Goal: Task Accomplishment & Management: Manage account settings

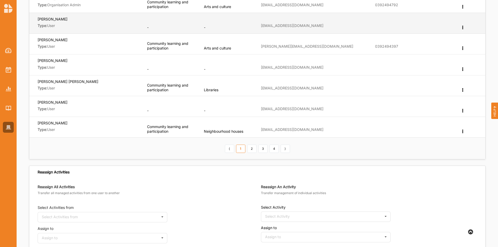
scroll to position [166, 0]
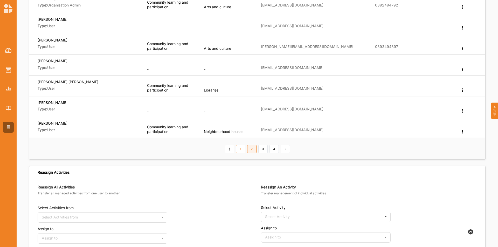
click at [250, 149] on link "2" at bounding box center [251, 149] width 9 height 8
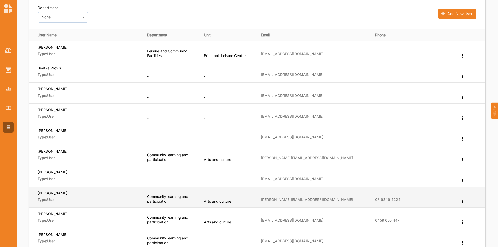
scroll to position [0, 0]
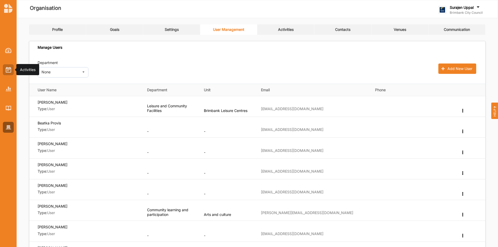
click at [6, 71] on img at bounding box center [8, 70] width 5 height 6
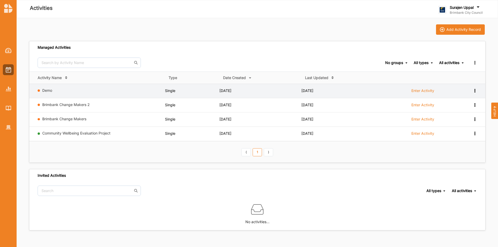
click at [473, 92] on div "View Report View Team Add to group Remove" at bounding box center [470, 90] width 13 height 5
click at [466, 127] on div "Remove" at bounding box center [461, 128] width 23 height 4
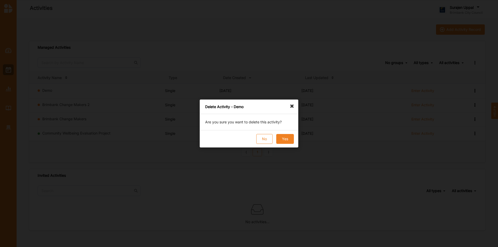
click at [291, 139] on button "Yes" at bounding box center [285, 139] width 18 height 10
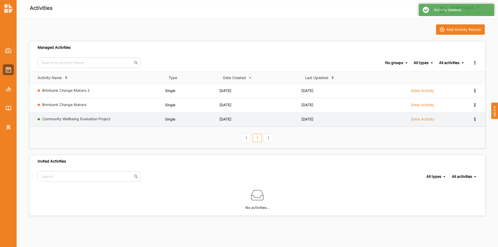
click at [474, 120] on icon at bounding box center [475, 119] width 4 height 4
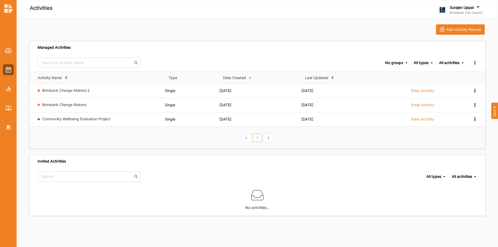
click at [326, 32] on div "Add Activity Record" at bounding box center [257, 29] width 457 height 10
click at [6, 126] on img at bounding box center [8, 127] width 5 height 4
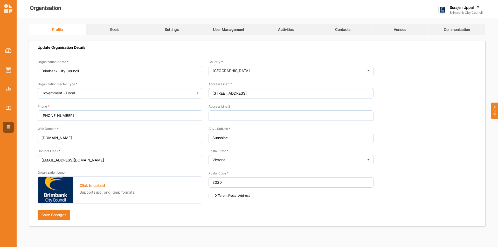
click at [300, 36] on div "Profile Goals Settings User Management Activities Contacts Venues Communication…" at bounding box center [257, 125] width 457 height 202
click at [293, 27] on div "Activities" at bounding box center [286, 29] width 16 height 5
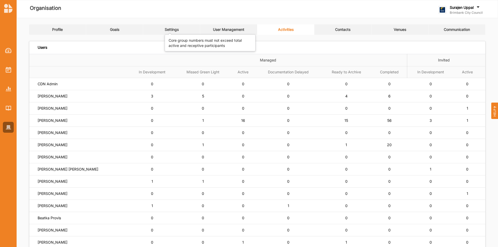
click at [171, 29] on div "Settings" at bounding box center [172, 29] width 14 height 5
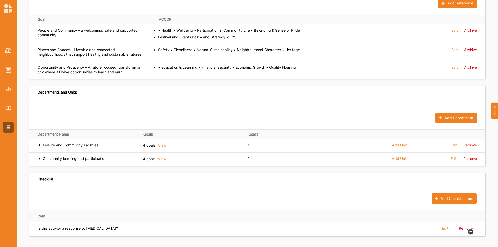
scroll to position [239, 0]
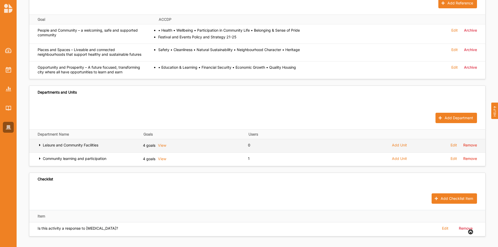
click at [38, 144] on icon at bounding box center [40, 145] width 4 height 4
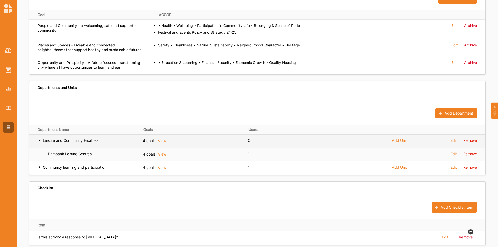
click at [38, 142] on icon at bounding box center [40, 140] width 4 height 4
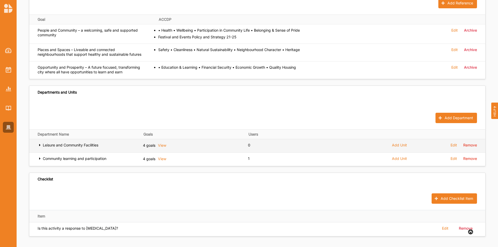
click at [38, 144] on icon at bounding box center [40, 145] width 4 height 4
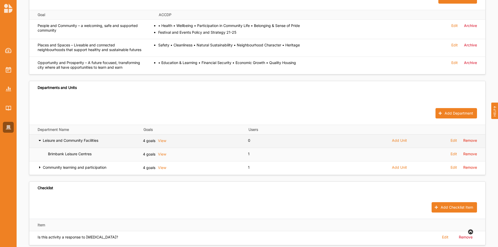
click at [39, 142] on icon at bounding box center [40, 140] width 4 height 4
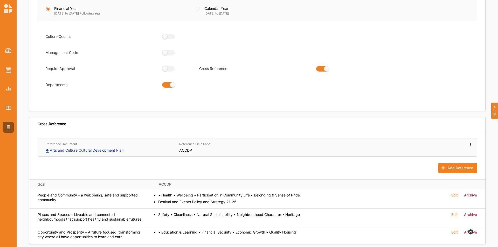
scroll to position [0, 0]
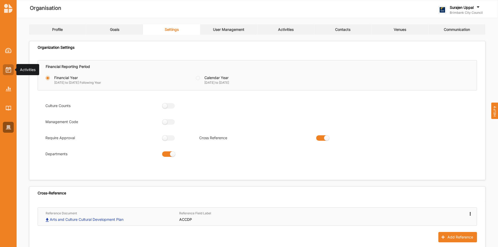
click at [12, 67] on div at bounding box center [8, 69] width 11 height 11
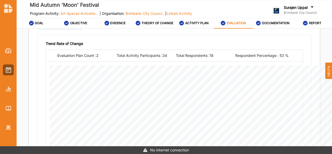
scroll to position [38, 0]
click at [7, 70] on img at bounding box center [8, 70] width 5 height 6
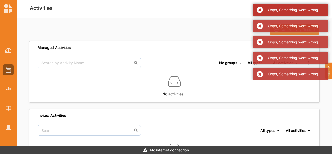
click at [259, 11] on div "Oops, Something went wrong!" at bounding box center [290, 10] width 75 height 12
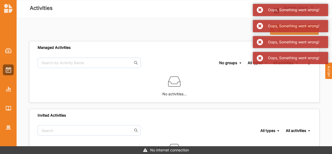
click at [259, 11] on div "Oops, Something went wrong!" at bounding box center [290, 10] width 75 height 12
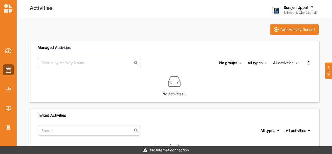
click at [259, 11] on div "Oops, Something went wrong! Oops, Something went wrong! Oops, Something went wr…" at bounding box center [290, 26] width 75 height 44
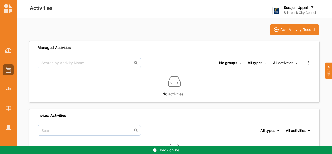
click at [79, 26] on div "Add Activity Record" at bounding box center [174, 29] width 291 height 10
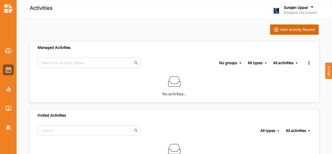
click at [291, 28] on div "Add Activity Record" at bounding box center [297, 29] width 35 height 5
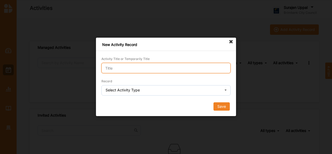
click at [179, 69] on input "Activity Title or Temporarily Title" at bounding box center [165, 68] width 129 height 10
type input "Leisure - Demo"
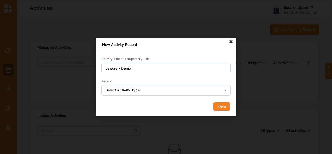
click at [224, 91] on icon at bounding box center [226, 90] width 8 height 10
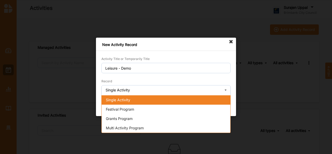
click at [224, 91] on icon at bounding box center [226, 90] width 8 height 10
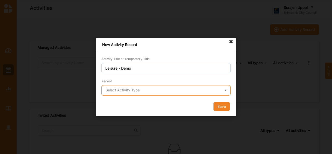
click at [174, 91] on input "text" at bounding box center [166, 90] width 129 height 10
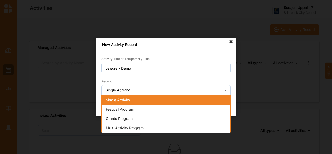
click at [131, 98] on div "Single Activity" at bounding box center [166, 99] width 129 height 9
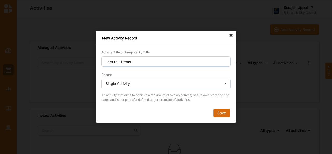
click at [222, 112] on button "Save" at bounding box center [222, 113] width 16 height 8
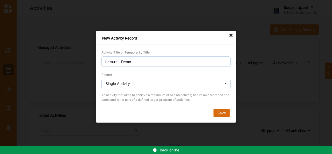
click at [220, 113] on button "Save" at bounding box center [222, 113] width 16 height 8
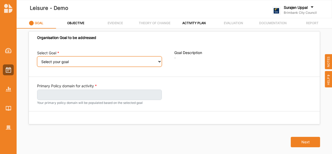
click at [159, 61] on select "Select your goal People and Community – a welcoming, safe and supported communi…" at bounding box center [99, 61] width 125 height 10
select select "241"
click at [37, 60] on select "Select your goal People and Community – a welcoming, safe and supported communi…" at bounding box center [99, 61] width 125 height 10
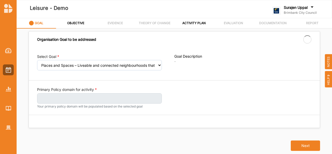
select select "241"
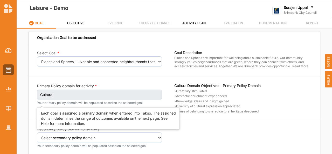
click at [83, 94] on label "Cultural" at bounding box center [99, 95] width 125 height 10
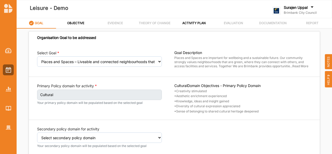
click at [70, 93] on label "Cultural" at bounding box center [99, 95] width 125 height 10
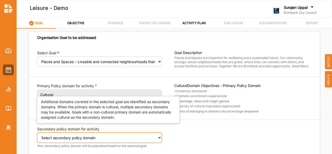
click at [153, 138] on select "Select secondary policy domain No second domain for this activity Social Enviro…" at bounding box center [99, 137] width 125 height 10
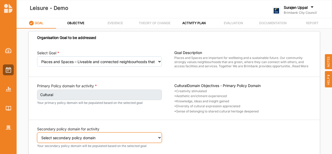
select select "2"
click at [37, 135] on select "Select secondary policy domain No second domain for this activity Social Enviro…" at bounding box center [99, 137] width 125 height 10
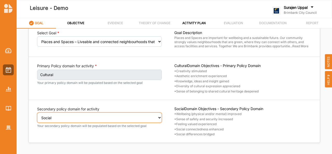
scroll to position [20, 0]
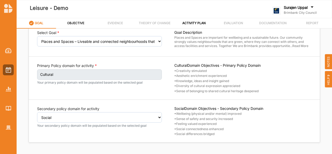
click at [78, 24] on label "OBJECTIVE" at bounding box center [75, 23] width 17 height 4
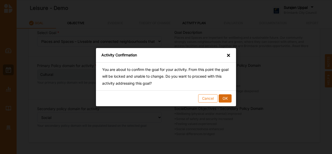
click at [226, 97] on button "OK" at bounding box center [225, 98] width 13 height 8
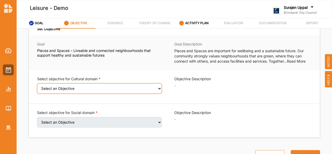
click at [159, 88] on select "Select an Objective Creativity stimulated Aesthetic enrichment experienced Know…" at bounding box center [99, 88] width 125 height 10
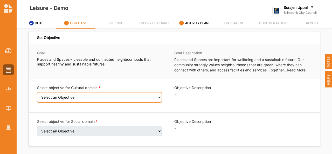
click at [158, 97] on select "Select an Objective Creativity stimulated Aesthetic enrichment experienced Know…" at bounding box center [99, 97] width 125 height 10
select select "3"
click at [37, 95] on select "Select an Objective Creativity stimulated Aesthetic enrichment experienced Know…" at bounding box center [99, 97] width 125 height 10
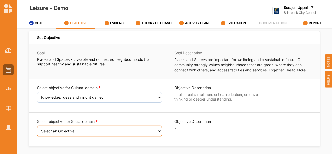
click at [156, 132] on select "Select an Objective Wellbeing (physical and/or mental) improved Sense of safety…" at bounding box center [99, 131] width 125 height 10
select select "6"
click at [37, 129] on select "Select an Objective Wellbeing (physical and/or mental) improved Sense of safety…" at bounding box center [99, 131] width 125 height 10
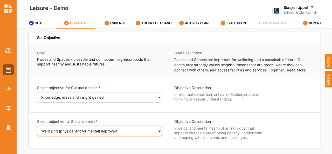
scroll to position [11, 0]
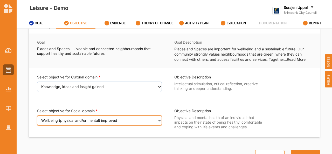
click at [159, 120] on select "Select an Objective Wellbeing (physical and/or mental) improved Sense of safety…" at bounding box center [99, 120] width 125 height 10
click at [37, 115] on select "Select an Objective Wellbeing (physical and/or mental) improved Sense of safety…" at bounding box center [99, 120] width 125 height 10
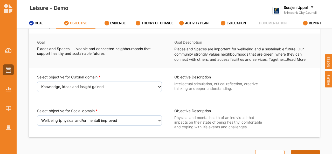
click at [299, 150] on button "Next" at bounding box center [305, 155] width 29 height 10
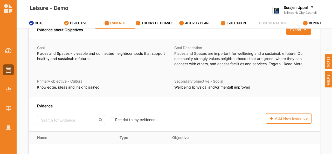
scroll to position [13, 0]
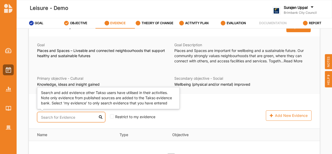
click at [69, 117] on input "text" at bounding box center [71, 117] width 68 height 10
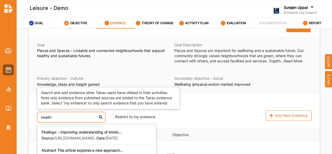
scroll to position [0, 0]
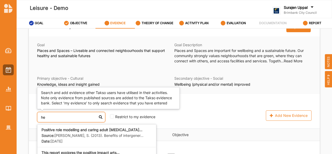
type input "h"
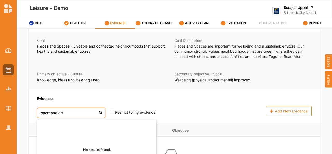
scroll to position [21, 0]
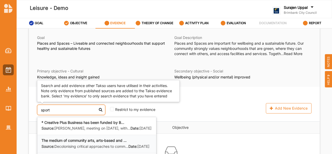
click at [81, 148] on div "The medium of community arts, arts-based and ... Source: Decolonising critical …" at bounding box center [97, 143] width 111 height 11
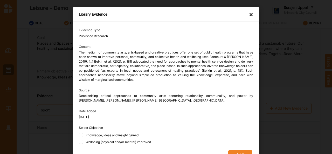
type input "sport"
click at [250, 15] on div "×" at bounding box center [251, 15] width 4 height 6
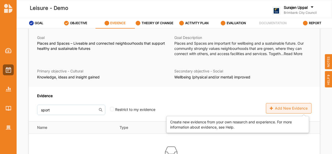
click at [287, 107] on div "Add New Evidence" at bounding box center [289, 108] width 46 height 10
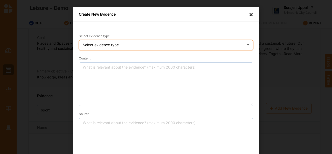
click at [244, 45] on icon at bounding box center [248, 45] width 8 height 10
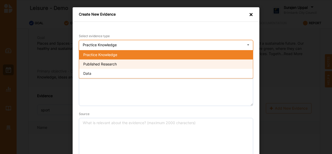
click at [220, 64] on div "Published Research" at bounding box center [166, 63] width 174 height 9
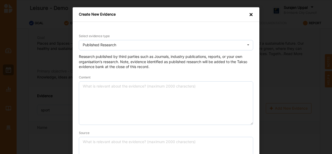
click at [251, 15] on div "×" at bounding box center [251, 15] width 4 height 6
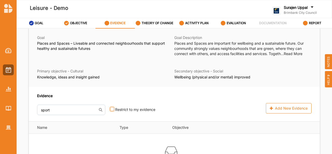
click at [110, 109] on input "checkbox" at bounding box center [112, 109] width 4 height 4
click at [110, 108] on input "checkbox" at bounding box center [112, 109] width 4 height 4
checkbox input "false"
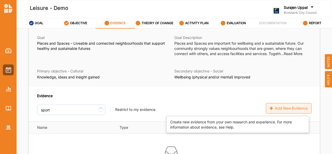
click at [287, 107] on div "Add New Evidence" at bounding box center [289, 108] width 46 height 10
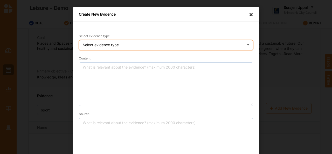
click at [247, 44] on icon at bounding box center [248, 45] width 8 height 10
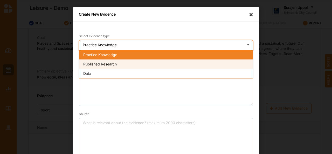
click at [236, 60] on div "Published Research" at bounding box center [166, 63] width 174 height 9
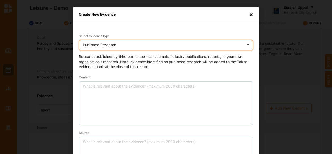
click at [247, 45] on icon at bounding box center [248, 45] width 8 height 10
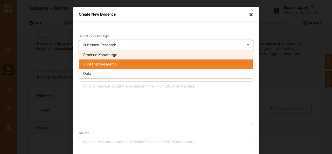
click at [220, 55] on div "Practice Knowledge" at bounding box center [166, 54] width 174 height 9
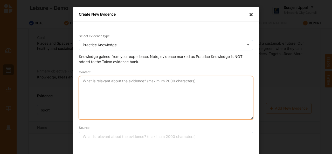
click at [112, 86] on textarea "Content" at bounding box center [166, 98] width 174 height 44
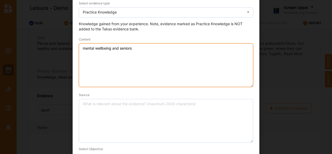
scroll to position [33, 0]
type textarea "mental wellbeing and seniors"
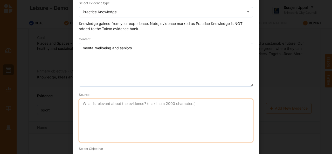
click at [122, 106] on textarea "Source" at bounding box center [166, 121] width 174 height 44
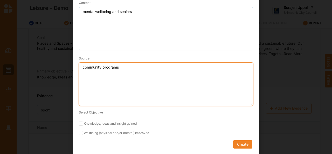
scroll to position [70, 0]
type textarea "community programs"
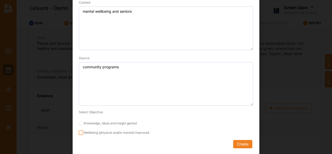
click at [80, 132] on input "Wellbeing (physical and/or mental) improved" at bounding box center [81, 133] width 4 height 4
checkbox input "true"
click at [80, 124] on input "Knowledge, ideas and insight gained" at bounding box center [81, 123] width 4 height 4
checkbox input "true"
click at [244, 141] on button "Create" at bounding box center [242, 144] width 19 height 8
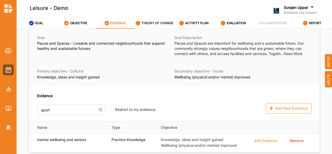
click at [153, 22] on label "THEORY OF CHANGE" at bounding box center [158, 23] width 32 height 4
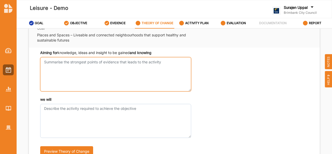
click at [80, 72] on textarea "Aiming for knowledge, ideas and insight to be gained and knowing" at bounding box center [115, 74] width 151 height 34
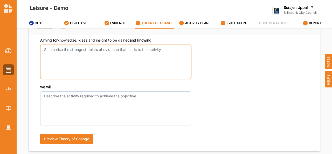
scroll to position [35, 0]
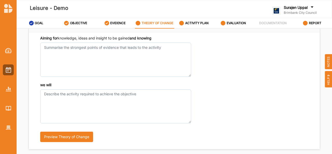
click at [330, 57] on span "NOTES" at bounding box center [328, 61] width 7 height 15
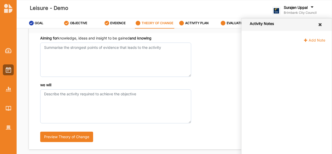
click at [319, 26] on icon at bounding box center [320, 25] width 5 height 4
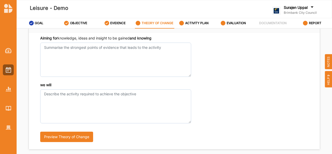
click at [319, 26] on div "REPORT" at bounding box center [312, 22] width 18 height 9
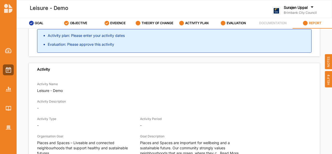
scroll to position [46, 0]
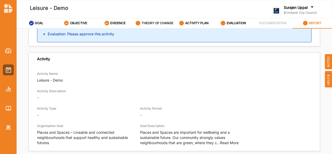
click at [156, 24] on label "THEORY OF CHANGE" at bounding box center [158, 23] width 32 height 4
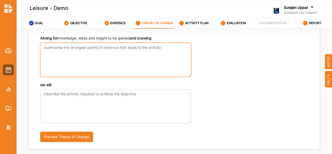
click at [67, 52] on textarea "Aiming for knowledge, ideas and insight to be gained and knowing" at bounding box center [115, 60] width 151 height 34
type textarea "-athritis -balance -mental stimulation"
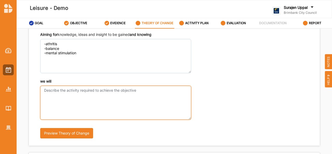
click at [57, 94] on textarea "we will" at bounding box center [115, 103] width 151 height 34
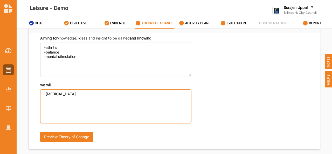
type textarea "-tai chi"
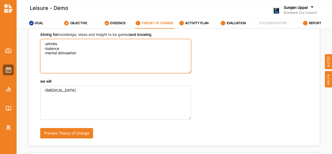
click at [50, 47] on textarea "-athritis -balance -mental stimulation" at bounding box center [115, 56] width 151 height 34
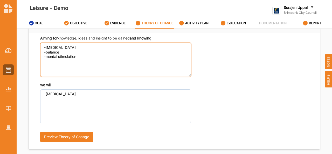
type textarea "-arthritis -balance -mental stimulation"
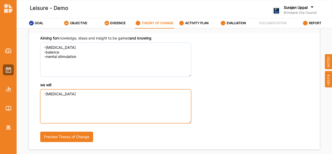
click at [66, 95] on textarea "-tai chi" at bounding box center [115, 106] width 151 height 34
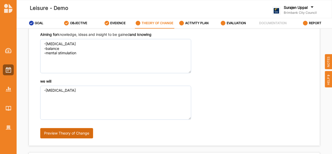
click at [67, 135] on button "Preview Theory of Change" at bounding box center [66, 133] width 53 height 10
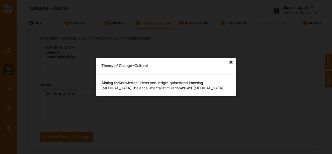
click at [232, 61] on icon at bounding box center [231, 62] width 8 height 8
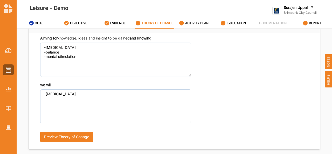
click at [195, 24] on label "ACTIVITY PLAN" at bounding box center [196, 23] width 23 height 4
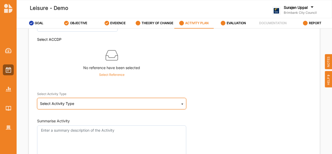
click at [182, 103] on icon at bounding box center [182, 105] width 2 height 10
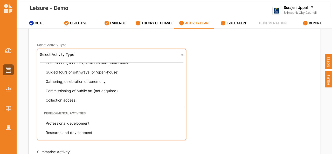
scroll to position [87, 0]
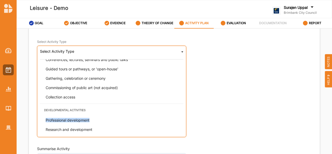
drag, startPoint x: 182, startPoint y: 106, endPoint x: 181, endPoint y: 114, distance: 7.9
click at [181, 114] on div "Select Activity Type Cultural infrastructure development Acquisitions and Commi…" at bounding box center [111, 91] width 149 height 91
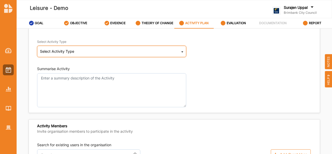
click at [183, 51] on div "Select Activity Type Cultural infrastructure development Acquisitions and Commi…" at bounding box center [111, 51] width 149 height 11
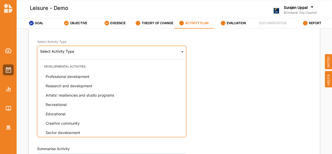
scroll to position [132, 0]
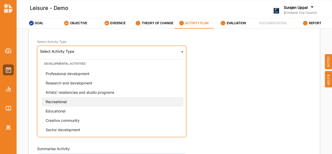
click at [59, 100] on span "Recreational" at bounding box center [56, 101] width 21 height 4
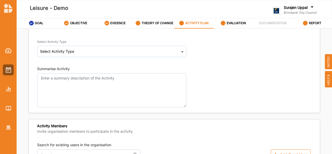
scroll to position [87, 0]
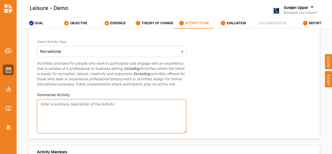
click at [131, 109] on textarea "Summarise Activity" at bounding box center [111, 116] width 149 height 34
drag, startPoint x: 131, startPoint y: 109, endPoint x: 182, endPoint y: 51, distance: 76.8
click at [182, 51] on div "Activity Name Leisure - Demo Select ACCDP No reference have been selected Selec…" at bounding box center [174, 47] width 291 height 177
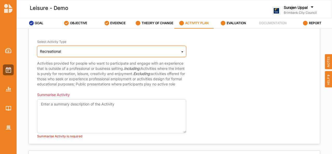
click at [181, 51] on icon at bounding box center [182, 52] width 2 height 10
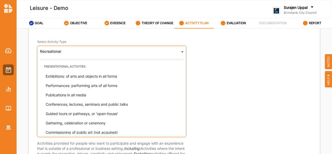
scroll to position [43, 0]
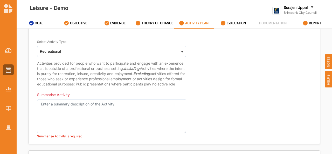
click at [185, 79] on div "Select Activity Type Recreational Cultural infrastructure development Acquisiti…" at bounding box center [114, 60] width 154 height 53
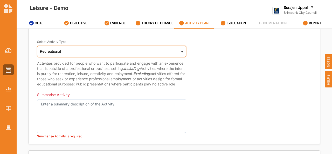
click at [181, 50] on icon at bounding box center [182, 52] width 2 height 10
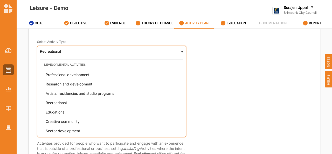
scroll to position [132, 0]
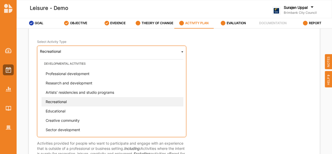
click at [60, 101] on span "Recreational" at bounding box center [56, 101] width 21 height 4
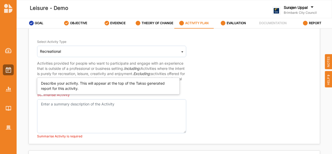
scroll to position [87, 0]
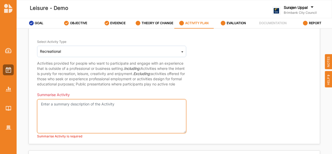
click at [124, 120] on textarea "Summarise Activity" at bounding box center [111, 116] width 149 height 34
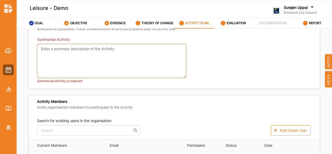
scroll to position [144, 0]
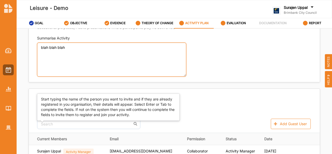
type textarea "blah blah blah"
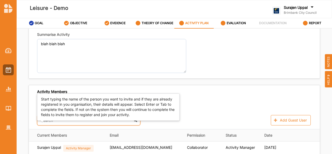
click at [111, 125] on input "text" at bounding box center [88, 120] width 103 height 10
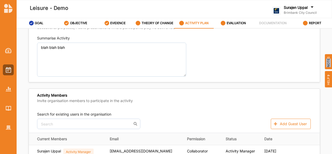
drag, startPoint x: 330, startPoint y: 57, endPoint x: 331, endPoint y: 66, distance: 8.9
click at [331, 66] on span "NOTES" at bounding box center [328, 61] width 7 height 15
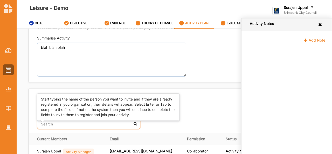
click at [60, 126] on input "text" at bounding box center [88, 124] width 103 height 10
click at [61, 138] on div "[PERSON_NAME]" at bounding box center [88, 136] width 103 height 11
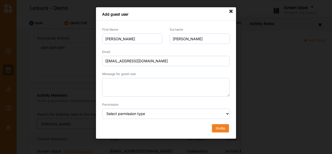
type input "maria"
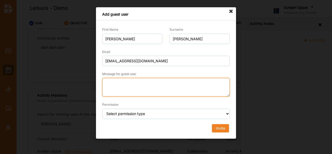
click at [141, 85] on textarea "Message for guest user" at bounding box center [166, 87] width 128 height 19
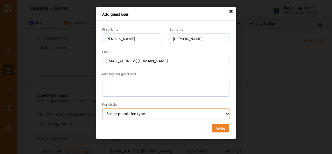
click at [221, 113] on select "Select permission type Collaborator Documentor Report Only Custom" at bounding box center [166, 113] width 128 height 10
click at [102, 108] on select "Select permission type Collaborator Documentor Report Only Custom" at bounding box center [166, 113] width 128 height 10
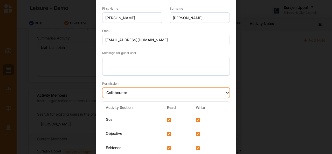
scroll to position [23, 0]
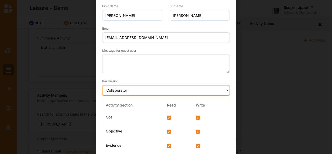
click at [227, 89] on select "Select permission type Collaborator Documentor Report Only Custom" at bounding box center [166, 90] width 128 height 10
select select "documentor"
click at [102, 85] on select "Select permission type Collaborator Documentor Report Only Custom" at bounding box center [166, 90] width 128 height 10
checkbox input "false"
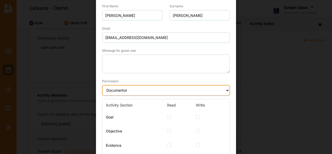
checkbox input "false"
checkbox Change "false"
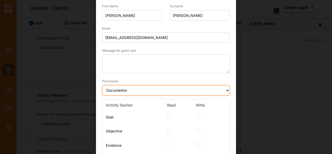
checkbox Change "false"
checkbox Plan "false"
checkbox input "false"
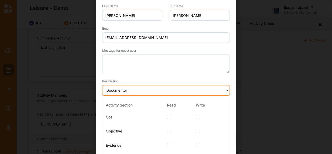
checkbox input "false"
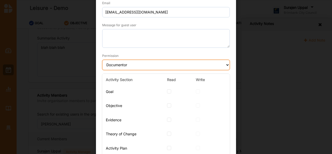
scroll to position [48, 0]
click at [226, 66] on select "Select permission type Collaborator Documentor Report Only Custom" at bounding box center [166, 65] width 128 height 10
select select "reportOnly"
click at [102, 60] on select "Select permission type Collaborator Documentor Report Only Custom" at bounding box center [166, 65] width 128 height 10
checkbox Light "false"
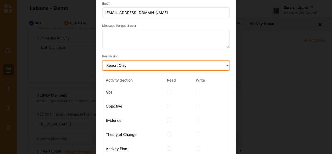
checkbox input "false"
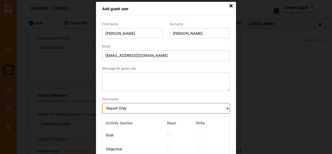
scroll to position [0, 0]
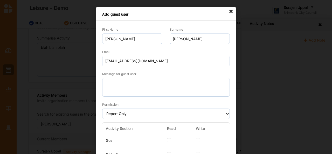
click at [231, 11] on icon at bounding box center [231, 11] width 8 height 8
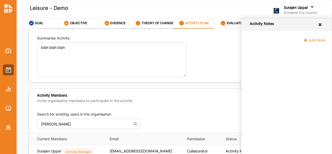
click at [321, 24] on icon at bounding box center [320, 25] width 5 height 4
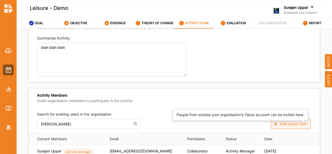
click at [298, 127] on button "Add Guest User" at bounding box center [291, 124] width 40 height 10
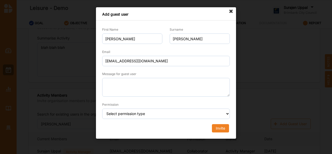
click at [229, 13] on icon at bounding box center [231, 11] width 8 height 8
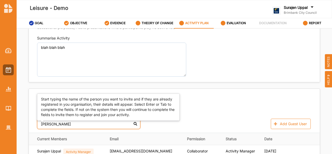
click at [66, 129] on input "maria" at bounding box center [88, 124] width 103 height 10
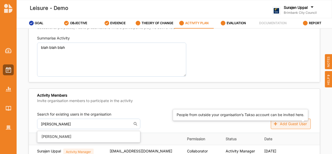
click at [293, 127] on button "Add Guest User" at bounding box center [291, 124] width 40 height 10
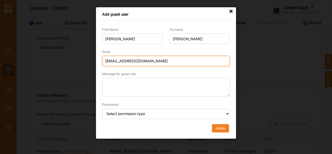
click at [177, 62] on input "MariahM@brimbank.vic.gov.au" at bounding box center [166, 61] width 128 height 10
type input "M"
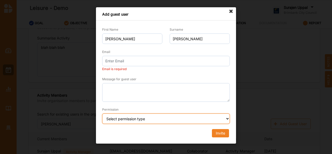
click at [225, 113] on select "Select permission type Collaborator Documentor Report Only Custom" at bounding box center [166, 118] width 128 height 10
select select "collaborator"
click at [102, 113] on select "Select permission type Collaborator Documentor Report Only Custom" at bounding box center [166, 118] width 128 height 10
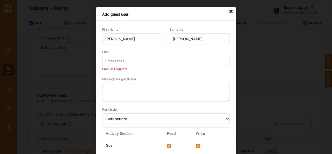
click at [231, 11] on icon at bounding box center [231, 11] width 8 height 8
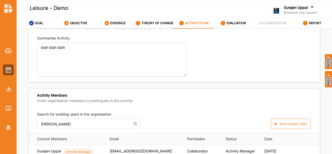
drag, startPoint x: 331, startPoint y: 58, endPoint x: 332, endPoint y: 86, distance: 27.8
click at [332, 86] on div "HELP NOTES" at bounding box center [328, 69] width 7 height 35
drag, startPoint x: 332, startPoint y: 55, endPoint x: 328, endPoint y: 86, distance: 31.6
click at [328, 86] on div "HELP NOTES" at bounding box center [328, 69] width 7 height 35
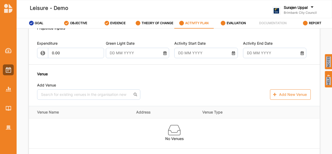
scroll to position [287, 0]
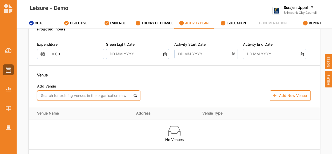
click at [119, 101] on input "text" at bounding box center [88, 95] width 103 height 10
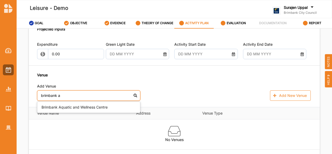
type input "brimbank aq"
click at [105, 112] on div "Brimbank Aquatic and Wellness Centre" at bounding box center [88, 107] width 103 height 11
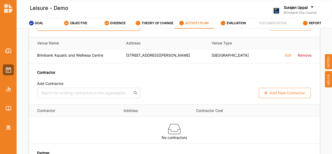
scroll to position [352, 0]
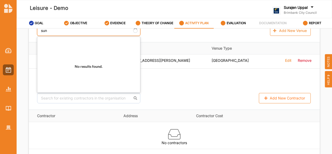
type input "suns"
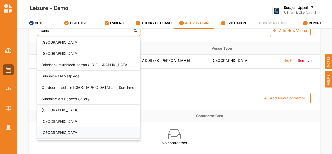
click at [88, 138] on div "Sunshine Leisure Centre" at bounding box center [88, 132] width 103 height 11
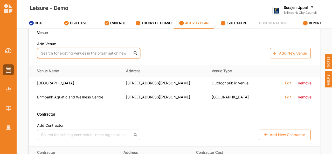
scroll to position [329, 0]
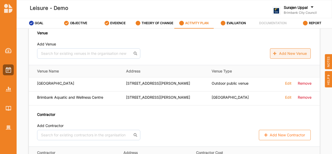
click at [285, 59] on button "Add New Venue" at bounding box center [290, 53] width 41 height 10
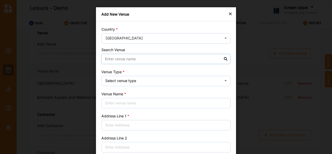
click at [125, 59] on input at bounding box center [165, 59] width 129 height 10
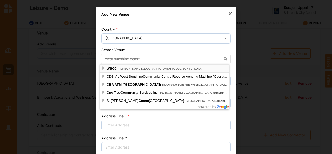
type input "WSCC, Kermeen Street, Sunshine West VIC, Australia"
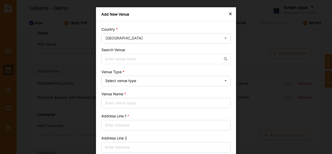
type input "25, Kermeen Street"
type input "Sunshine West"
type input "Victoria"
type input "3020"
click at [136, 62] on input at bounding box center [165, 59] width 129 height 10
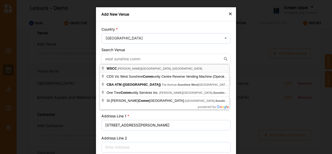
type input "WSCC, Kermeen Street, Sunshine West VIC, Australia"
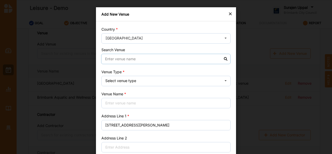
click at [211, 59] on input at bounding box center [165, 59] width 129 height 10
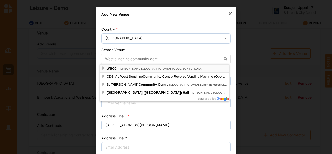
type input "WSCC, Kermeen Street, Sunshine West VIC, Australia"
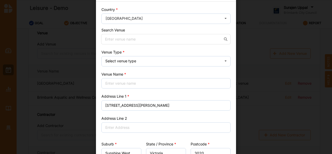
scroll to position [16, 0]
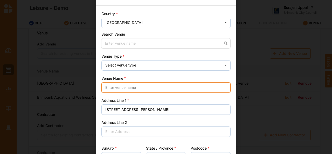
click at [134, 87] on input "Venue Name" at bounding box center [165, 87] width 129 height 10
click at [179, 88] on input "west subshine" at bounding box center [165, 87] width 129 height 10
type input "west sunshine"
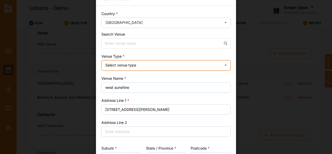
click at [223, 65] on icon at bounding box center [226, 65] width 8 height 10
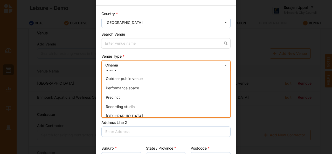
scroll to position [101, 0]
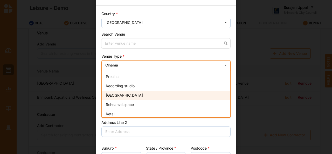
click at [126, 97] on span "Recreation Centre" at bounding box center [124, 95] width 37 height 4
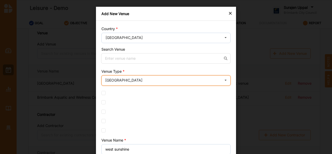
scroll to position [0, 0]
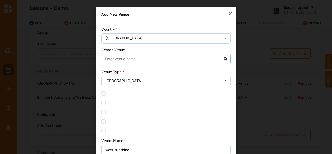
click at [155, 59] on input at bounding box center [165, 59] width 129 height 10
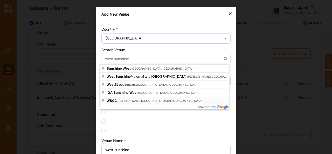
type input "WSCC, Kermeen Street, Sunshine West VIC, Australia"
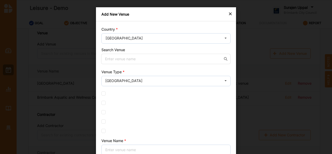
click at [113, 101] on label at bounding box center [165, 103] width 129 height 4
click at [106, 101] on input "checkbox" at bounding box center [103, 103] width 4 height 4
click at [101, 103] on input "checkbox" at bounding box center [103, 103] width 4 height 4
checkbox input "false"
click at [139, 59] on input at bounding box center [165, 59] width 129 height 10
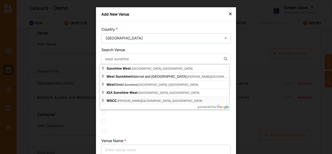
type input "WSCC, Kermeen Street, Sunshine West VIC, Australia"
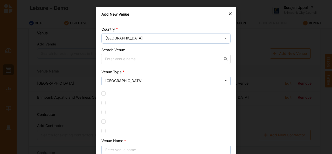
click at [140, 100] on div "Country Australia Afghanistan Åland Islands Albania Algeria American Samoa Ando…" at bounding box center [166, 135] width 140 height 228
click at [142, 60] on input at bounding box center [165, 59] width 129 height 10
type input "e"
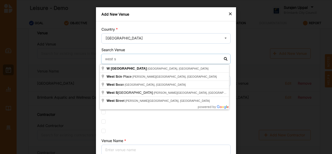
type input "west s"
click at [258, 66] on div "× Add New Venue Country Australia Afghanistan Åland Islands Albania Algeria Ame…" at bounding box center [166, 77] width 332 height 154
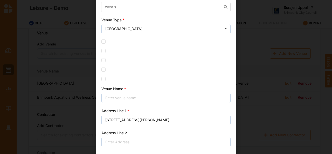
scroll to position [54, 0]
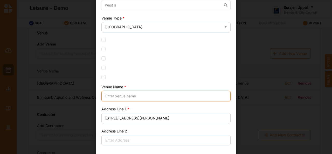
click at [195, 97] on input "Venue Name" at bounding box center [165, 96] width 129 height 10
type input "west sunshine"
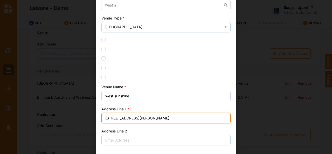
click at [145, 120] on input "25, Kermeen Street" at bounding box center [165, 118] width 129 height 10
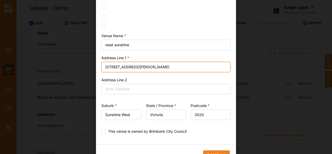
scroll to position [115, 0]
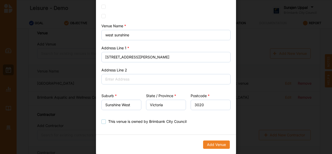
click at [105, 121] on label "This venue is owned by Brimbank City Council" at bounding box center [143, 121] width 85 height 4
click at [105, 121] on input "This venue is owned by Brimbank City Council" at bounding box center [103, 121] width 4 height 4
checkbox input "true"
click at [218, 145] on button "Add Venue" at bounding box center [216, 144] width 27 height 8
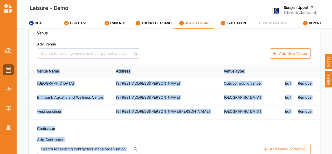
drag, startPoint x: 330, startPoint y: 85, endPoint x: 329, endPoint y: 94, distance: 8.6
click at [329, 94] on div "Leisure - Demo Surajen Uppal Brimbank City Council Brimbank City C... User Prof…" at bounding box center [166, 88] width 332 height 176
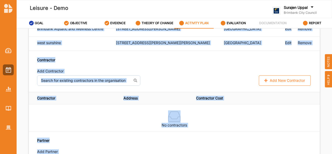
scroll to position [393, 0]
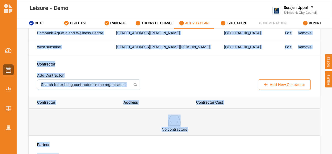
click at [281, 118] on td "No contractors" at bounding box center [174, 121] width 291 height 27
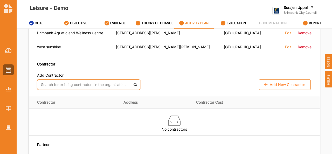
click at [88, 90] on input "text" at bounding box center [88, 84] width 103 height 10
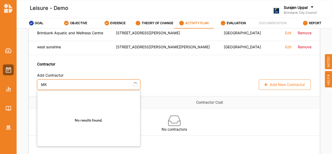
type input "M"
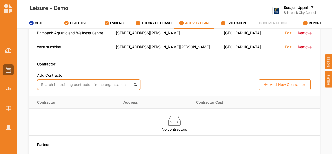
type input "J"
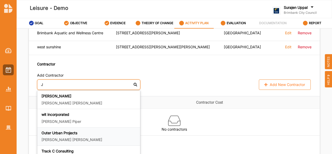
click at [94, 140] on div "Outer Urban Projects David Ralph" at bounding box center [89, 137] width 94 height 12
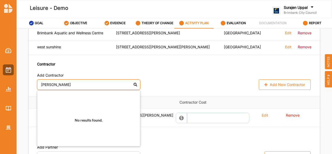
click at [134, 90] on input "KEITH SMOULT" at bounding box center [88, 84] width 103 height 10
type input "KEITH SMOULT"
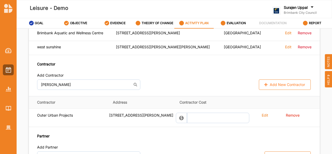
click at [161, 79] on div "Add Contractor" at bounding box center [174, 76] width 275 height 6
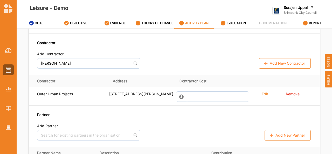
click at [273, 69] on button "Add New Contractor" at bounding box center [285, 63] width 52 height 10
select select "[GEOGRAPHIC_DATA]"
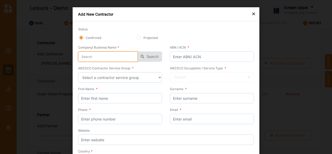
click at [104, 58] on input "text" at bounding box center [108, 56] width 60 height 10
type input "k"
type input "ke"
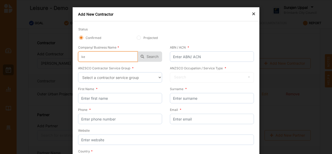
type input "kei"
type input "keit"
type input "keith"
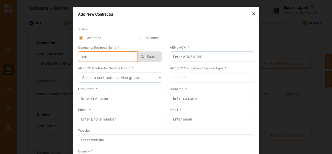
type input "keith"
type input "keith S"
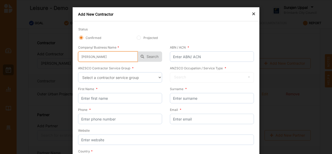
type input "keith Sm"
type input "keith Smo"
type input "keith Smou"
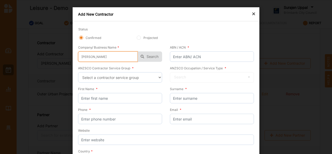
type input "keith Smou"
type input "keith Smoul"
type input "keith Smoult"
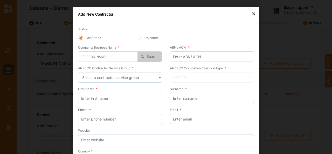
click at [153, 57] on button "Search" at bounding box center [150, 56] width 24 height 10
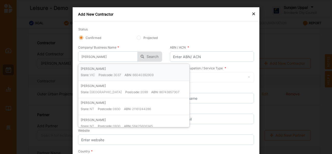
click at [100, 73] on label "Postcode:" at bounding box center [106, 75] width 15 height 4
type input "KEITH VERNON SMOULT"
type input "66040392909"
type input "KEITH VERNON SMOULT"
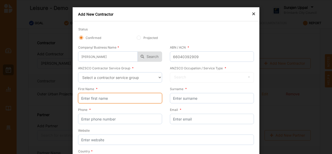
click at [110, 99] on input "First Name *" at bounding box center [120, 98] width 84 height 10
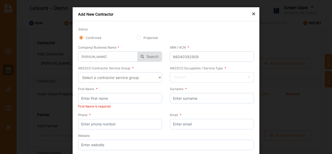
click at [249, 78] on icon at bounding box center [249, 77] width 8 height 10
click at [223, 79] on input "text" at bounding box center [212, 77] width 84 height 10
click at [160, 79] on select "Select a contractor service group Hospitality, Retail and Service Managers Spec…" at bounding box center [120, 77] width 84 height 10
click at [78, 72] on select "Select a contractor service group Hospitality, Retail and Service Managers Spec…" at bounding box center [120, 77] width 84 height 10
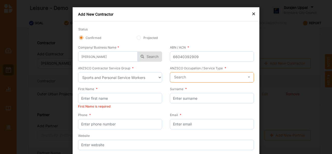
click at [216, 77] on input "text" at bounding box center [212, 77] width 84 height 10
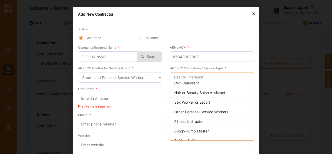
scroll to position [128, 0]
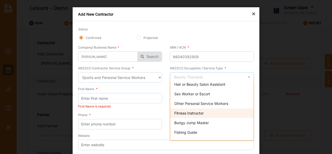
click at [202, 113] on span "Fitness Instructor" at bounding box center [188, 113] width 29 height 4
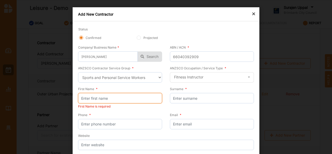
click at [109, 101] on input "First Name *" at bounding box center [120, 98] width 84 height 10
click at [281, 101] on div "× Add New Contractor Status Confirmed Projected Company/ Business Name * KEITH …" at bounding box center [166, 77] width 332 height 154
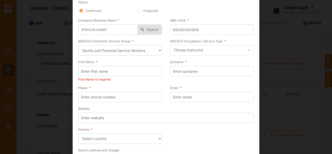
scroll to position [0, 0]
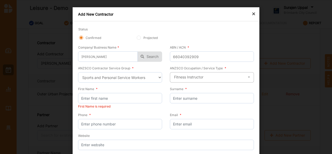
click at [249, 78] on icon at bounding box center [249, 77] width 8 height 10
click at [150, 79] on select "Select a contractor service group Hospitality, Retail and Service Managers Spec…" at bounding box center [120, 77] width 84 height 10
select select "25"
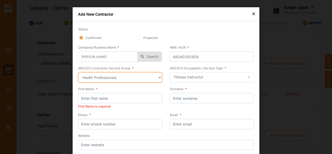
click at [78, 72] on select "Select a contractor service group Hospitality, Retail and Service Managers Spec…" at bounding box center [120, 77] width 84 height 10
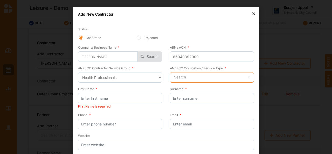
click at [220, 79] on input "text" at bounding box center [212, 77] width 84 height 10
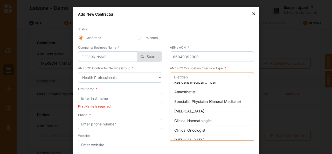
scroll to position [307, 0]
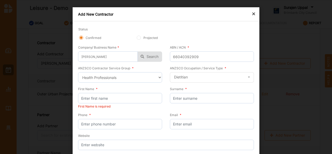
click at [287, 65] on div "× Add New Contractor Status Confirmed Projected Company/ Business Name * KEITH …" at bounding box center [166, 77] width 332 height 154
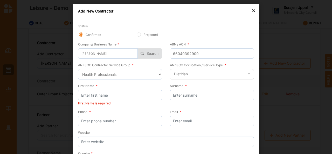
scroll to position [0, 0]
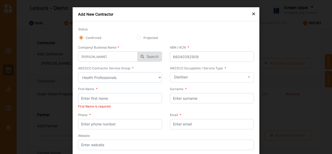
click at [252, 15] on div "×" at bounding box center [254, 13] width 4 height 6
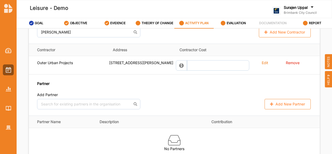
scroll to position [446, 0]
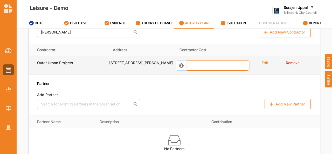
click at [218, 70] on input "text" at bounding box center [218, 65] width 62 height 10
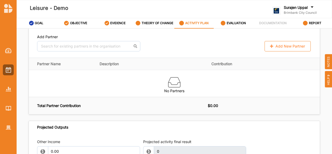
scroll to position [499, 0]
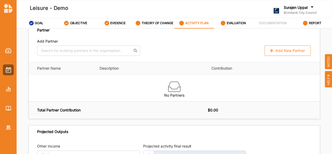
type input "0"
click at [291, 56] on button "Add New Partner" at bounding box center [288, 50] width 46 height 10
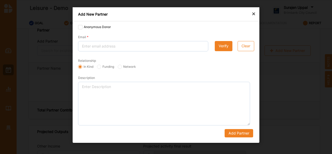
click at [255, 15] on div "×" at bounding box center [254, 13] width 4 height 6
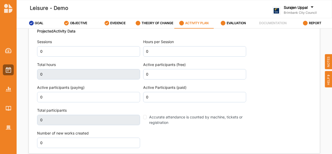
scroll to position [639, 0]
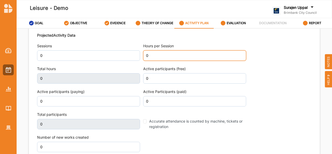
click at [151, 61] on input "0" at bounding box center [194, 55] width 103 height 10
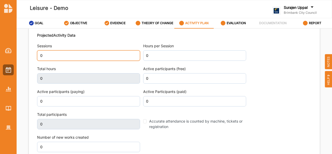
scroll to position [642, 0]
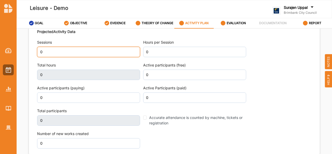
click at [50, 57] on input "0" at bounding box center [88, 52] width 103 height 10
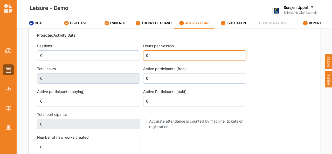
drag, startPoint x: 172, startPoint y: 64, endPoint x: 48, endPoint y: 64, distance: 123.5
click at [48, 64] on div "Projected Activity Data Sessions 0 Hours per Session 0 Total hours 0 Active par…" at bounding box center [174, 92] width 275 height 125
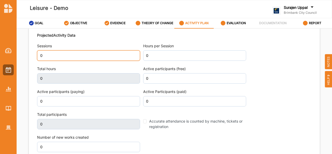
click at [48, 61] on input "0" at bounding box center [88, 55] width 103 height 10
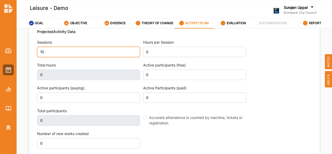
scroll to position [639, 0]
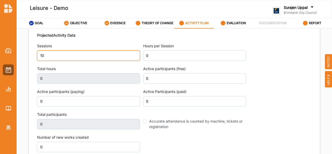
type input "10"
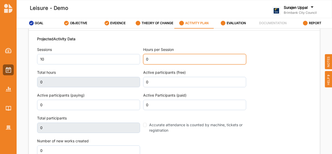
scroll to position [642, 0]
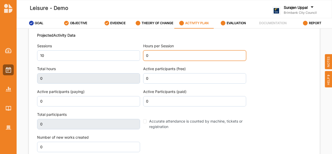
click at [165, 59] on input "0" at bounding box center [194, 55] width 103 height 10
type input "2"
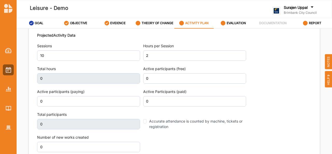
scroll to position [642, 0]
click at [266, 90] on div "Projected Activity Data Sessions 10 Hours per Session 2 Total hours 0 Active pa…" at bounding box center [174, 92] width 275 height 125
type input "20"
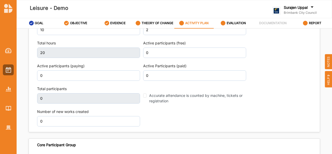
scroll to position [663, 0]
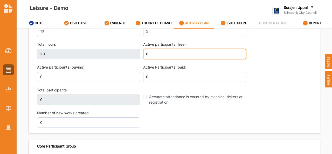
click at [154, 59] on input "0" at bounding box center [194, 54] width 103 height 10
type input "12"
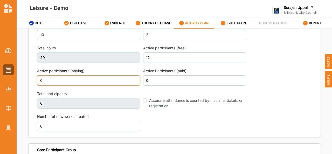
scroll to position [667, 0]
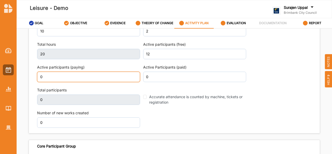
click at [111, 81] on input "0" at bounding box center [88, 77] width 103 height 10
type input "2"
type input "12"
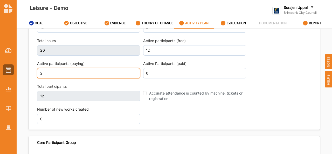
scroll to position [663, 0]
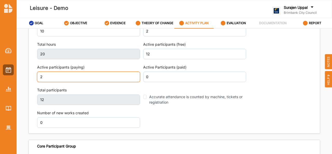
type input "2"
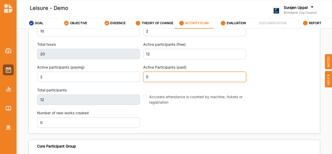
scroll to position [667, 0]
click at [163, 81] on input "0" at bounding box center [194, 77] width 103 height 10
type input "5"
type input "14"
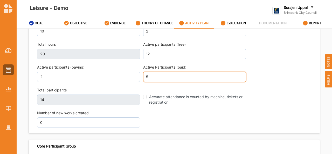
type input "5"
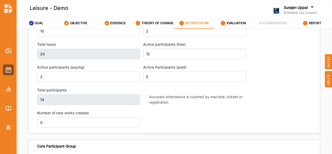
scroll to position [667, 0]
click at [177, 125] on div "Projected Activity Data Sessions 10 Hours per Session 2 Total hours 20 Active p…" at bounding box center [174, 67] width 275 height 125
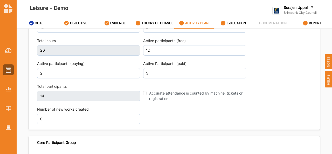
type input "19"
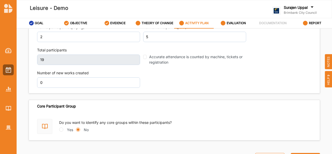
scroll to position [711, 0]
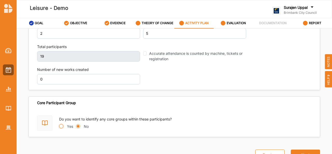
click at [60, 127] on input "Yes" at bounding box center [61, 126] width 4 height 4
radio input "true"
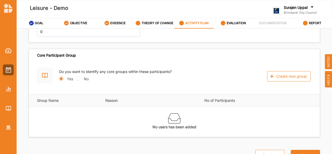
scroll to position [759, 0]
click at [76, 77] on input "No" at bounding box center [78, 79] width 4 height 4
radio input "true"
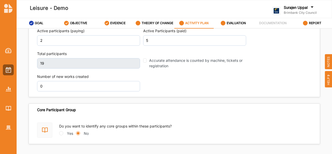
scroll to position [711, 0]
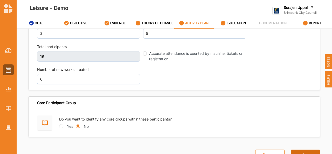
click at [308, 152] on button "Next" at bounding box center [305, 154] width 29 height 10
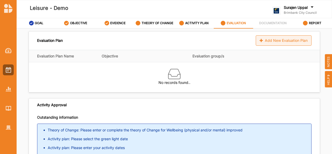
click at [280, 42] on div "Add New Evaluation Plan" at bounding box center [284, 40] width 56 height 10
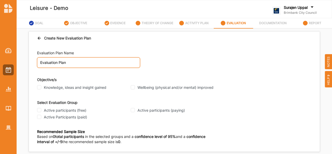
click at [77, 61] on input "Evaluation Plan" at bounding box center [88, 62] width 103 height 10
type input "Evaluation - S1 - DOTW"
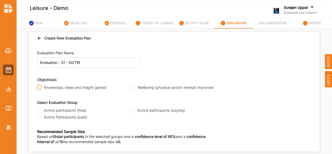
click at [39, 87] on input "Knowledge, ideas and insight gained" at bounding box center [39, 87] width 4 height 4
checkbox input "true"
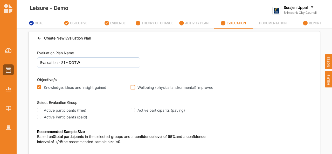
click at [132, 88] on input "Wellbeing (physical and/or mental) improved" at bounding box center [133, 87] width 4 height 4
checkbox input "true"
click at [39, 111] on input "Active participants (free)" at bounding box center [39, 110] width 4 height 4
checkbox input "true"
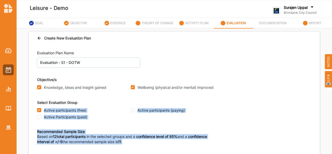
drag, startPoint x: 331, startPoint y: 84, endPoint x: 331, endPoint y: 97, distance: 13.0
click at [331, 97] on div "Leisure - Demo Surajen Uppal Brimbank City Council Brimbank City C... User Prof…" at bounding box center [166, 88] width 332 height 176
click at [284, 112] on div "Active participants (free) Active participants (paying) Active Participants (pa…" at bounding box center [162, 113] width 250 height 13
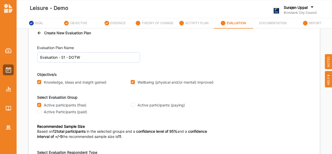
scroll to position [16, 0]
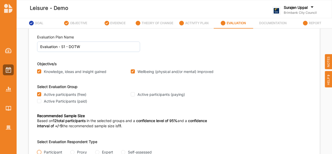
click at [40, 152] on input "Participant" at bounding box center [39, 152] width 4 height 4
radio input "true"
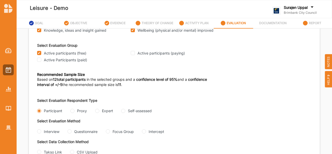
scroll to position [64, 0]
click at [69, 129] on input "Questionnaire" at bounding box center [69, 131] width 4 height 4
radio input "true"
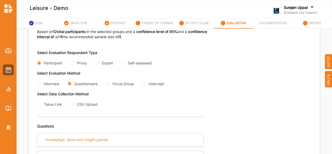
scroll to position [107, 0]
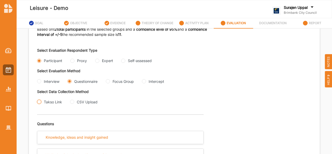
click at [39, 104] on input "Takso Link" at bounding box center [39, 102] width 4 height 4
radio input "true"
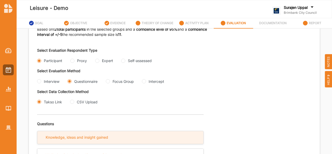
click at [115, 142] on div "Knowledge, ideas and insight gained" at bounding box center [120, 137] width 166 height 13
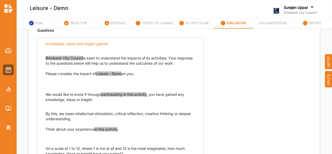
scroll to position [199, 0]
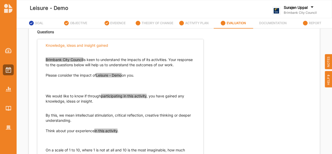
click at [76, 62] on span "Brimbank City Council" at bounding box center [64, 59] width 37 height 4
click at [111, 77] on span "Leisure - Demo" at bounding box center [109, 75] width 26 height 4
click at [129, 98] on span "participating in this activity" at bounding box center [124, 96] width 46 height 4
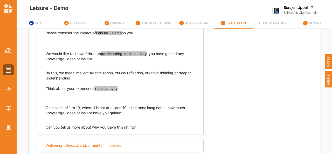
scroll to position [251, 0]
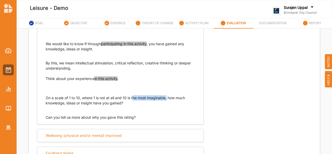
drag, startPoint x: 132, startPoint y: 110, endPoint x: 167, endPoint y: 109, distance: 34.5
click at [167, 106] on p "On a scale of 1 to 10, where 1 is not at all and 10 is the most imaginable, how…" at bounding box center [120, 100] width 149 height 10
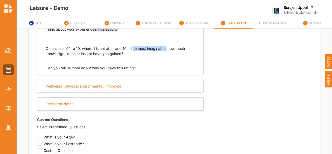
scroll to position [299, 0]
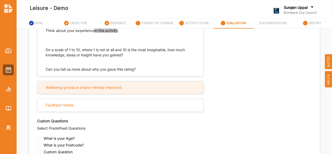
click at [131, 94] on div "Wellbeing (physical and/or mental) improved" at bounding box center [120, 87] width 166 height 13
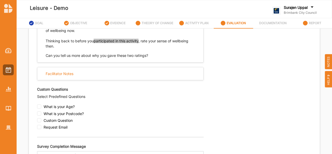
scroll to position [421, 0]
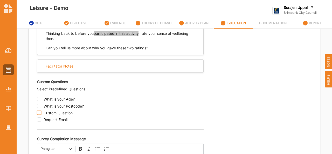
click at [39, 115] on input "checkbox" at bounding box center [39, 113] width 4 height 4
checkbox input "true"
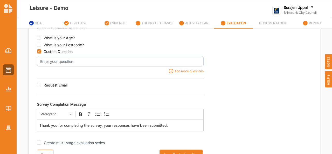
scroll to position [493, 0]
click at [39, 142] on input "Create multi-stage evaluation series" at bounding box center [39, 142] width 4 height 4
checkbox input "false"
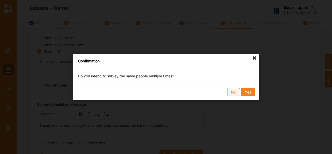
click at [235, 93] on button "No" at bounding box center [233, 92] width 13 height 8
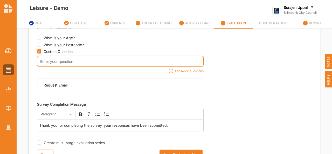
click at [50, 63] on input "text" at bounding box center [120, 61] width 167 height 10
type input "FAV MOVIE?"
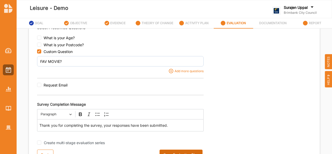
click at [189, 152] on button "Save Evaluation Plan" at bounding box center [181, 154] width 43 height 10
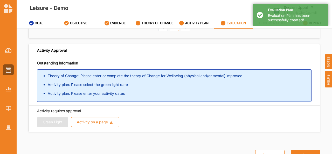
scroll to position [61, 0]
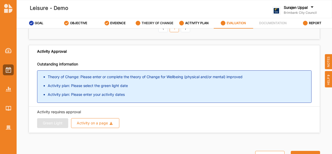
click at [154, 23] on label "THEORY OF CHANGE" at bounding box center [158, 23] width 32 height 4
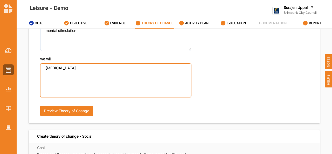
click at [152, 79] on textarea "-tai chi" at bounding box center [115, 80] width 151 height 34
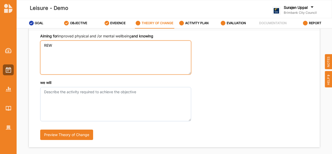
type textarea "REW"
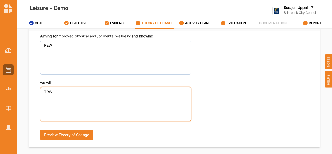
scroll to position [197, 0]
type textarea "TRW"
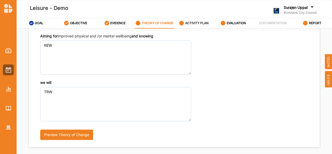
scroll to position [201, 0]
click at [199, 24] on label "ACTIVITY PLAN" at bounding box center [196, 23] width 23 height 4
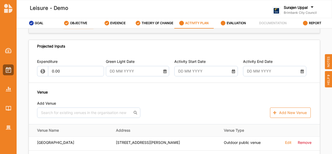
scroll to position [269, 0]
click at [141, 77] on input "text" at bounding box center [135, 71] width 56 height 10
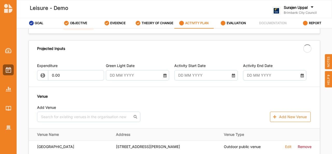
type input "17 Sep 2025"
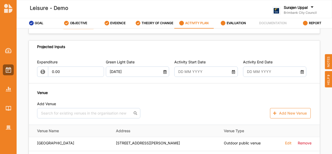
click at [232, 75] on div at bounding box center [206, 71] width 64 height 10
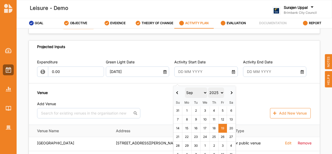
click at [232, 75] on div at bounding box center [206, 71] width 64 height 10
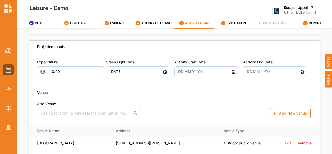
click at [233, 73] on icon at bounding box center [233, 71] width 4 height 4
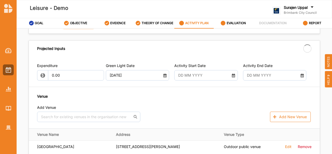
click at [264, 80] on input "text" at bounding box center [272, 75] width 56 height 10
type input "23 Sep 2025"
type input "26 Sep 2025"
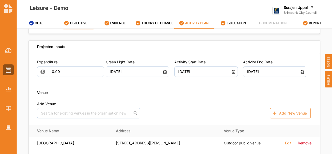
click at [232, 20] on div "EVALUATION" at bounding box center [233, 22] width 25 height 9
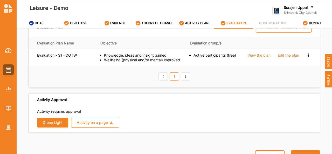
click at [53, 122] on button "Green Light" at bounding box center [52, 123] width 31 height 10
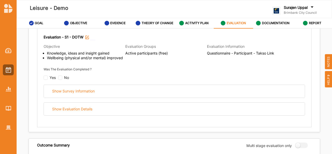
scroll to position [74, 0]
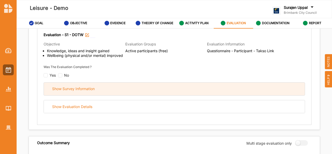
click at [270, 89] on div "Show Survey Information" at bounding box center [174, 89] width 261 height 13
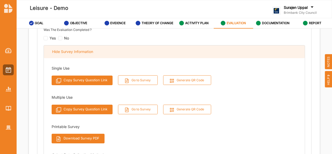
scroll to position [122, 0]
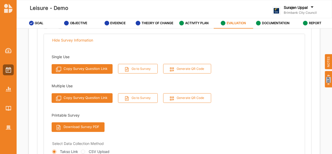
drag, startPoint x: 332, startPoint y: 66, endPoint x: 330, endPoint y: 83, distance: 17.0
click at [330, 83] on div "HELP NOTES" at bounding box center [328, 69] width 7 height 35
click at [249, 116] on div "Single Use Copy Survey Question Link Go to Survey Generate QR Code Multiple Use…" at bounding box center [174, 92] width 261 height 90
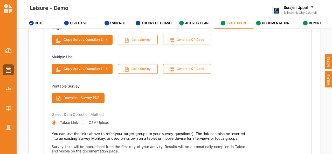
scroll to position [152, 0]
click at [83, 122] on input "CSV Upload" at bounding box center [83, 122] width 4 height 4
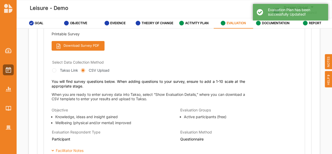
scroll to position [145, 0]
click at [52, 71] on div "Takso Link" at bounding box center [65, 69] width 26 height 5
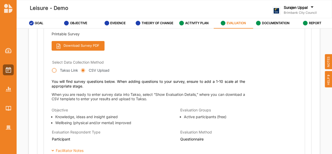
click at [56, 69] on input "Takso Link" at bounding box center [54, 70] width 4 height 4
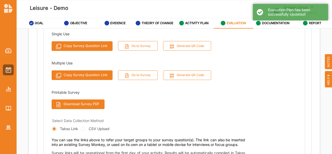
click at [92, 129] on label "CSV Upload" at bounding box center [99, 128] width 21 height 5
click at [85, 129] on input "CSV Upload" at bounding box center [83, 129] width 4 height 4
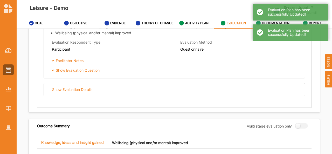
scroll to position [235, 0]
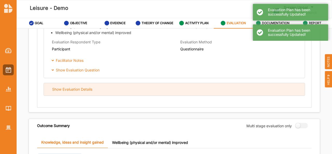
click at [180, 89] on div "Show Evaluation Details" at bounding box center [174, 89] width 261 height 13
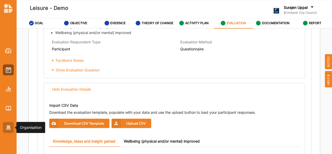
click at [9, 128] on img at bounding box center [8, 127] width 5 height 4
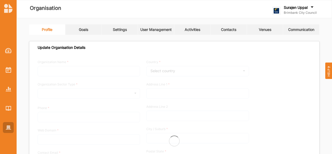
type input "Brimbank City Council"
type input "[PHONE_NUMBER]"
type input "[DOMAIN_NAME]"
type input "[EMAIL_ADDRESS][DOMAIN_NAME]"
type input "[STREET_ADDRESS]"
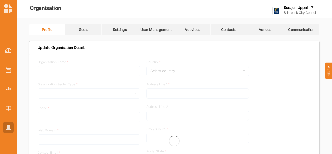
type input "Sunshine"
type input "3020"
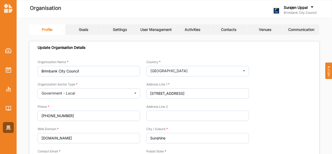
click at [236, 29] on link "Contacts" at bounding box center [229, 29] width 36 height 10
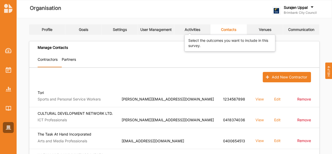
click at [195, 31] on div "Activities" at bounding box center [193, 29] width 16 height 5
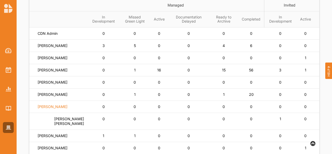
scroll to position [56, 0]
click at [49, 96] on label "[PERSON_NAME]" at bounding box center [53, 94] width 30 height 5
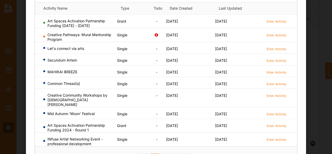
scroll to position [51, 0]
click at [276, 112] on label "Enter Activity" at bounding box center [277, 114] width 20 height 4
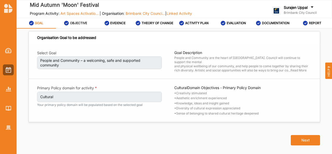
click at [73, 26] on div "OBJECTIVE" at bounding box center [75, 22] width 23 height 9
select select "4"
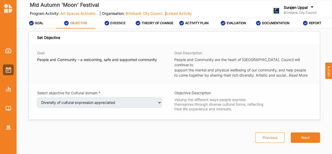
click at [120, 27] on div "EVIDENCE" at bounding box center [115, 22] width 21 height 9
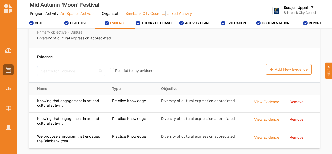
scroll to position [65, 0]
click at [147, 26] on div "THEORY OF CHANGE" at bounding box center [155, 22] width 38 height 9
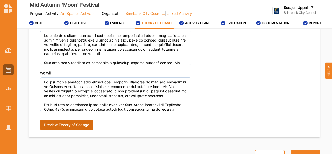
click at [69, 120] on button "Preview Theory of Change" at bounding box center [66, 125] width 53 height 10
type textarea "Knowing that engagement in art and cultural activities can empower individuals …"
type textarea "We propose a program that engages the Brimbank community in the rich traditions…"
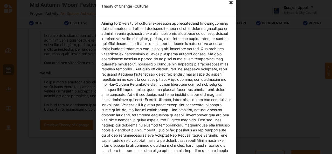
scroll to position [0, 0]
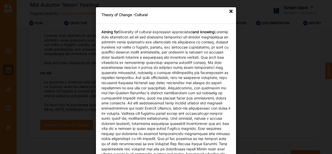
click at [229, 10] on icon at bounding box center [231, 11] width 8 height 8
type textarea "Knowing that engagement in art and cultural activities can empower individuals …"
type textarea "We propose a program that engages the Brimbank community in the rich traditions…"
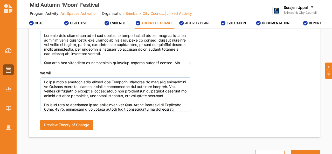
click at [194, 23] on label "ACTIVITY PLAN" at bounding box center [196, 23] width 23 height 4
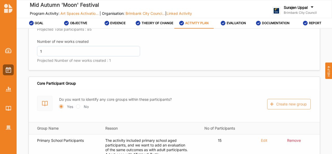
scroll to position [853, 0]
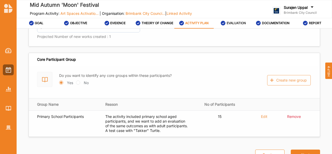
click at [232, 22] on label "EVALUATION" at bounding box center [236, 23] width 19 height 4
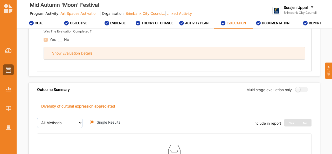
radio input "true"
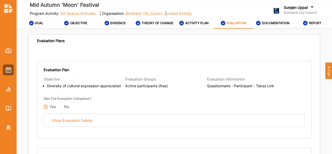
scroll to position [39, 0]
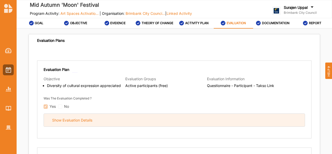
click at [180, 119] on div "Show Evaluation Details" at bounding box center [174, 120] width 261 height 13
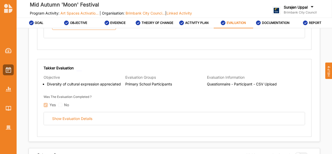
scroll to position [684, 0]
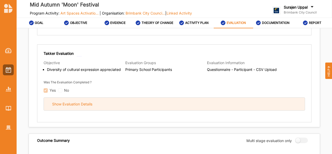
click at [195, 107] on div "Show Evaluation Details" at bounding box center [174, 104] width 261 height 13
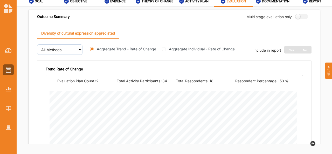
scroll to position [1326, 0]
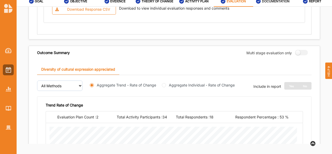
click at [277, 4] on div "DOCUMENTATION" at bounding box center [272, 1] width 33 height 9
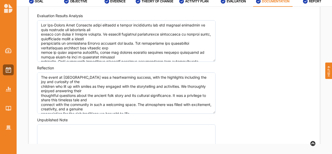
scroll to position [413, 0]
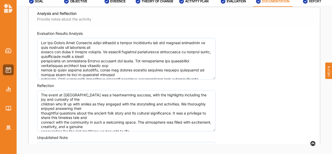
click at [316, 4] on div "REPORT" at bounding box center [312, 1] width 18 height 9
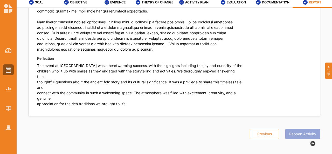
scroll to position [21, 0]
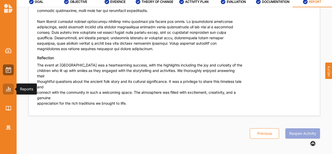
click at [10, 88] on img at bounding box center [8, 89] width 5 height 4
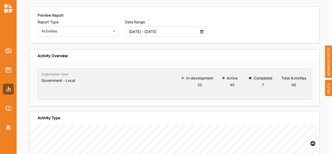
click at [166, 26] on input "[DATE] - [DATE]" at bounding box center [162, 31] width 73 height 10
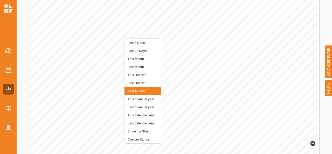
scroll to position [236, 0]
drag, startPoint x: 166, startPoint y: 26, endPoint x: 140, endPoint y: 129, distance: 106.3
click at [140, 129] on body "Reports Surajen Uppal Brimbank City Council Brimbank City C... User Profile Hel…" at bounding box center [166, 59] width 332 height 154
click at [140, 129] on li "Since the Start" at bounding box center [143, 131] width 36 height 8
type input "01 Jan 2018 - 19 Sep 2025"
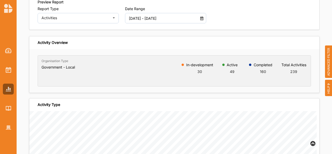
scroll to position [0, 0]
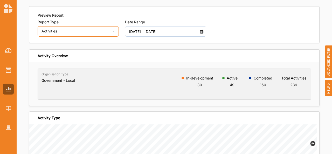
click at [68, 30] on div "Activities" at bounding box center [76, 31] width 68 height 4
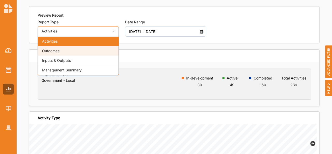
click at [76, 49] on div "Outcomes" at bounding box center [78, 51] width 81 height 10
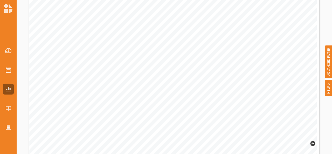
scroll to position [287, 0]
click at [328, 51] on span "ADVANCED FILTER" at bounding box center [328, 61] width 7 height 33
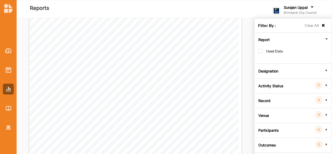
click at [280, 82] on label "Activity Status" at bounding box center [270, 85] width 25 height 16
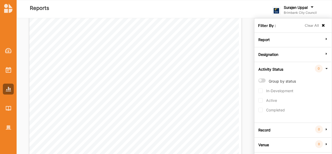
click at [260, 81] on label "Group by status" at bounding box center [277, 83] width 38 height 10
radio input "true"
checkbox input "true"
click at [322, 25] on icon at bounding box center [323, 26] width 4 height 4
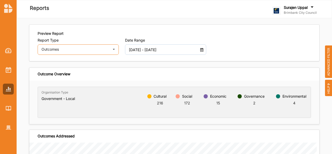
click at [70, 48] on div "Outcomes" at bounding box center [76, 49] width 68 height 4
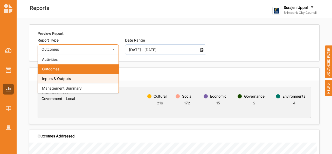
click at [78, 78] on div "Inputs & Outputs" at bounding box center [78, 79] width 81 height 10
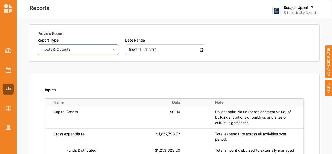
click at [76, 44] on div "Inputs & Outputs Activities Outcomes Inputs & Outputs Management Summary" at bounding box center [78, 49] width 81 height 10
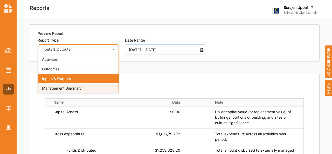
click at [90, 85] on div "Management Summary" at bounding box center [78, 88] width 81 height 10
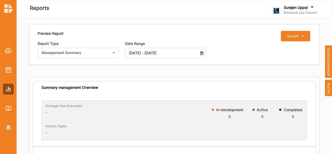
click at [328, 60] on span "ADVANCED FILTER" at bounding box center [328, 61] width 7 height 33
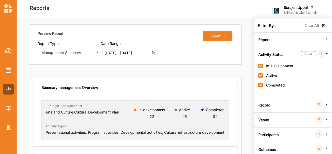
click at [262, 84] on label "Completed" at bounding box center [271, 88] width 26 height 10
checkbox input "false"
click at [322, 26] on icon at bounding box center [323, 26] width 4 height 4
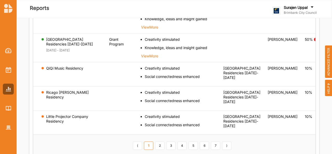
scroll to position [321, 0]
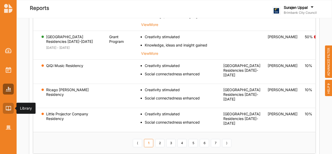
click at [9, 110] on img at bounding box center [8, 108] width 5 height 4
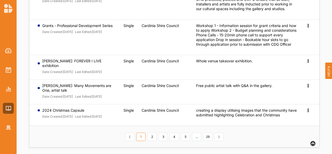
scroll to position [231, 0]
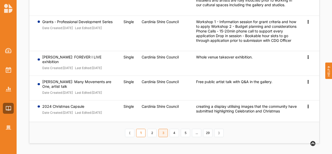
click at [162, 136] on link "3" at bounding box center [163, 133] width 9 height 8
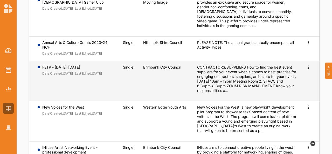
scroll to position [273, 0]
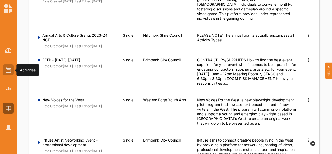
click at [6, 72] on img at bounding box center [8, 70] width 5 height 6
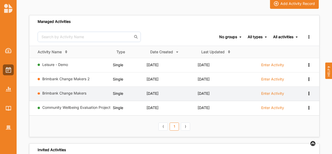
scroll to position [87, 0]
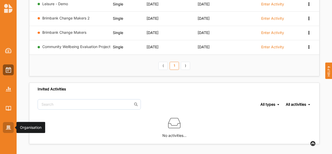
click at [8, 129] on img at bounding box center [8, 127] width 5 height 4
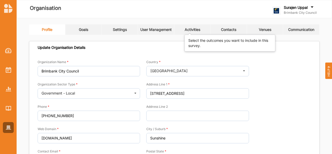
click at [195, 31] on div "Activities" at bounding box center [193, 29] width 16 height 5
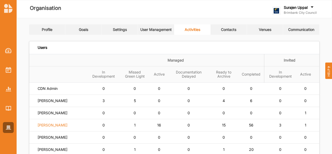
click at [54, 127] on label "[PERSON_NAME]" at bounding box center [53, 125] width 30 height 5
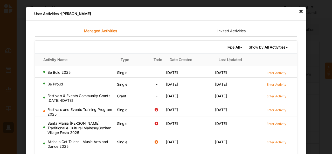
click at [272, 45] on b "All Activities" at bounding box center [275, 47] width 21 height 4
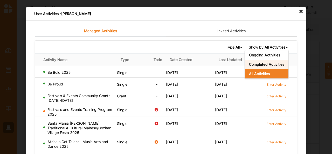
click at [275, 61] on div "Completed Activities" at bounding box center [267, 64] width 44 height 9
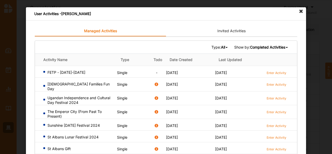
click at [221, 48] on b "All" at bounding box center [223, 47] width 4 height 4
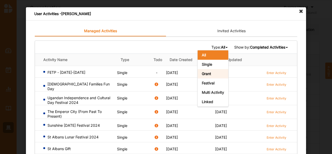
click at [215, 75] on div "Grant" at bounding box center [213, 73] width 31 height 9
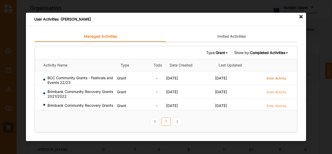
click at [278, 77] on label "Enter Activity" at bounding box center [277, 78] width 20 height 4
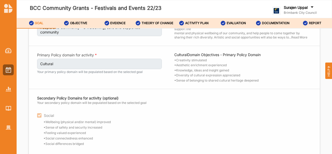
scroll to position [33, 0]
click at [76, 20] on div "OBJECTIVE" at bounding box center [75, 22] width 23 height 9
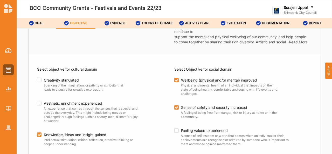
click at [118, 25] on div "EVIDENCE" at bounding box center [115, 22] width 21 height 9
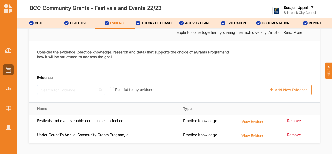
scroll to position [52, 0]
click at [166, 24] on label "THEORY OF CHANGE" at bounding box center [158, 23] width 32 height 4
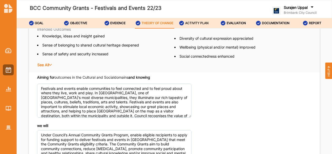
click at [196, 22] on label "ACTIVITY PLAN" at bounding box center [196, 23] width 23 height 4
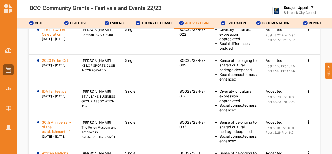
scroll to position [784, 0]
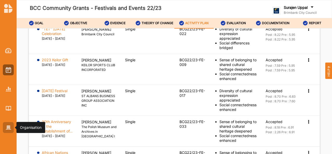
click at [5, 126] on div at bounding box center [8, 127] width 11 height 11
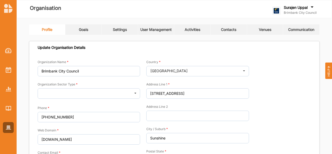
type input "Brimbank City Council"
type input "[PHONE_NUMBER]"
type input "[DOMAIN_NAME]"
type input "[EMAIL_ADDRESS][DOMAIN_NAME]"
type input "[STREET_ADDRESS]"
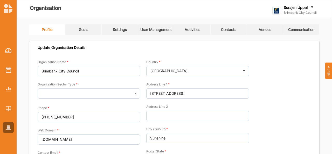
type input "Sunshine"
type input "3020"
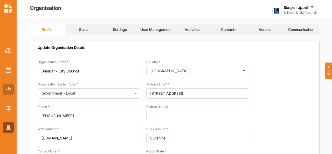
drag, startPoint x: 11, startPoint y: 95, endPoint x: 9, endPoint y: 87, distance: 7.6
click at [9, 87] on div at bounding box center [8, 85] width 17 height 96
click at [9, 87] on img at bounding box center [8, 89] width 5 height 4
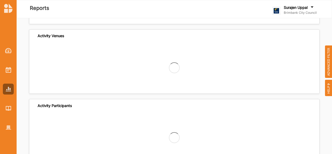
scroll to position [172, 0]
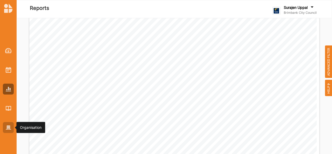
click at [8, 126] on img at bounding box center [8, 127] width 5 height 4
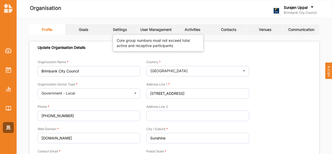
click at [121, 29] on div "Settings" at bounding box center [120, 29] width 14 height 5
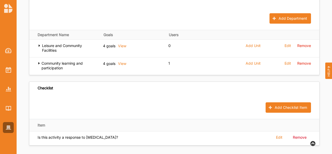
scroll to position [355, 0]
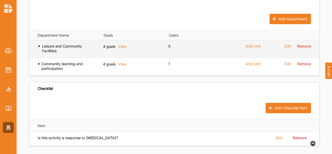
click at [38, 44] on icon at bounding box center [39, 46] width 3 height 4
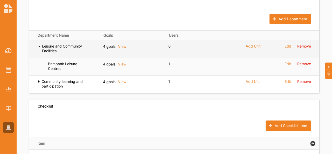
click at [38, 44] on icon at bounding box center [39, 46] width 3 height 4
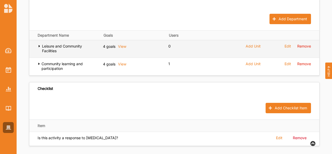
click at [38, 44] on icon at bounding box center [39, 46] width 3 height 4
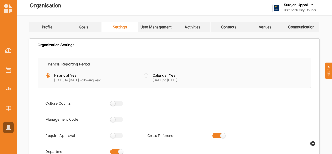
scroll to position [0, 0]
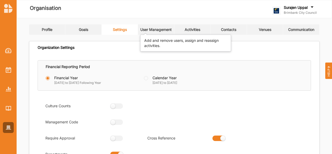
click at [159, 28] on div "User Management" at bounding box center [155, 29] width 31 height 5
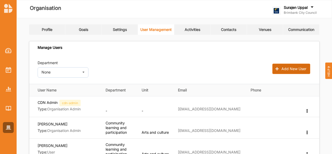
click at [293, 70] on button "Add New User" at bounding box center [291, 69] width 38 height 10
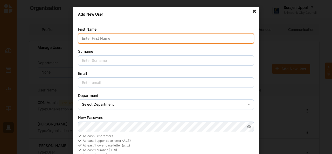
click at [150, 39] on input "First Name" at bounding box center [166, 38] width 176 height 10
type input "Myloan"
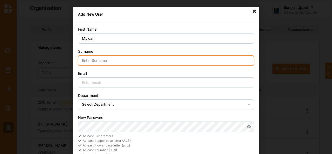
click at [118, 59] on input "Surname" at bounding box center [166, 60] width 176 height 10
type input "[PERSON_NAME]"
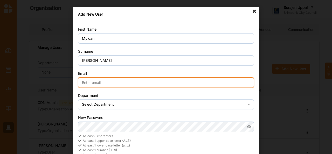
click at [114, 82] on input "Email" at bounding box center [166, 82] width 176 height 10
type input "[EMAIL_ADDRESS][DOMAIN_NAME]"
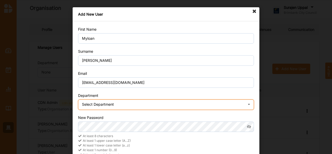
click at [127, 103] on div "Select Department No department Leisure and Community Facilities Community lear…" at bounding box center [166, 104] width 176 height 10
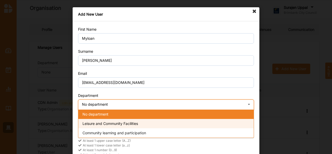
click at [120, 120] on div "Leisure and Community Facilities" at bounding box center [165, 123] width 175 height 9
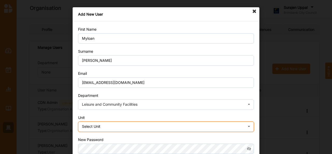
click at [248, 127] on icon at bounding box center [249, 127] width 8 height 10
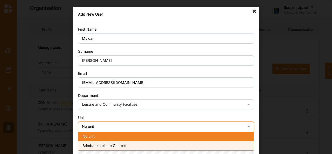
click at [138, 147] on div "Brimbank Leisure Centres" at bounding box center [165, 145] width 175 height 9
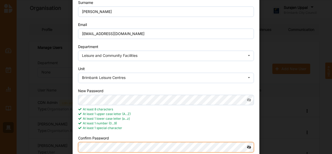
scroll to position [68, 0]
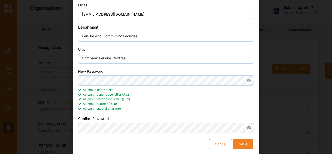
click at [244, 143] on button "Save" at bounding box center [243, 144] width 20 height 10
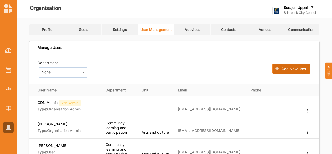
click at [300, 72] on button "Add New User" at bounding box center [291, 69] width 38 height 10
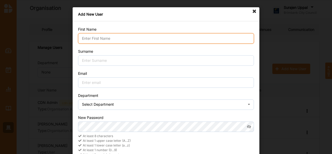
click at [101, 38] on input "First Name" at bounding box center [166, 38] width 176 height 10
type input "[PERSON_NAME]"
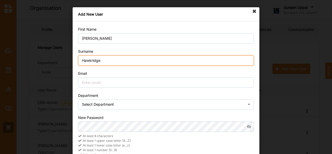
type input "Hawkridge"
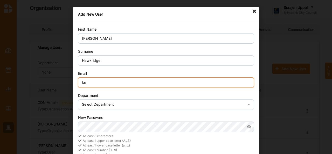
type input "k"
type input "[EMAIL_ADDRESS][DOMAIN_NAME]"
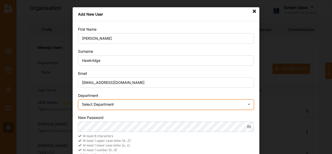
click at [250, 103] on icon at bounding box center [249, 105] width 8 height 10
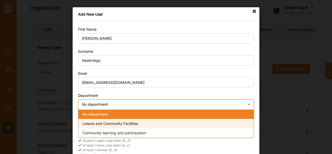
click at [232, 122] on div "Leisure and Community Facilities" at bounding box center [165, 123] width 175 height 9
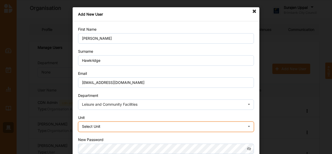
click at [237, 125] on div "Select Unit No unit [GEOGRAPHIC_DATA]" at bounding box center [166, 126] width 176 height 10
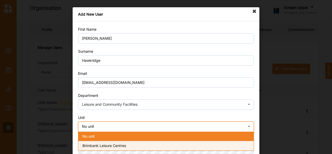
click at [189, 143] on div "Brimbank Leisure Centres" at bounding box center [165, 145] width 175 height 9
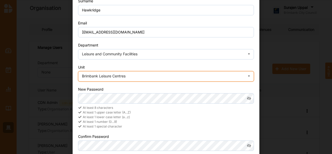
scroll to position [50, 0]
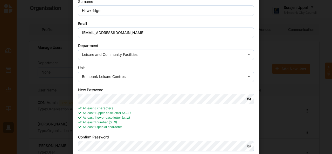
click at [248, 98] on icon at bounding box center [249, 99] width 10 height 10
click at [249, 145] on icon at bounding box center [249, 146] width 10 height 10
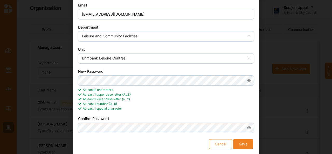
click at [241, 142] on button "Save" at bounding box center [243, 144] width 20 height 10
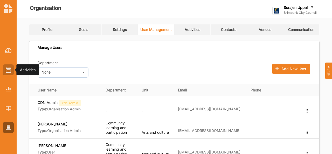
click at [8, 69] on img at bounding box center [8, 70] width 5 height 6
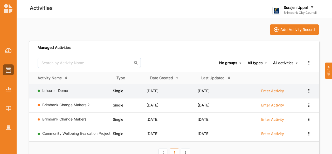
click at [279, 92] on label "Enter Activity" at bounding box center [272, 90] width 23 height 5
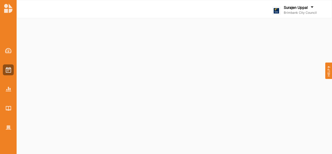
select select "2"
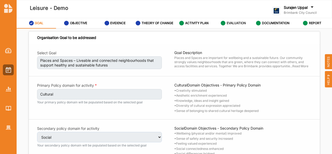
click label "EVALUATION"
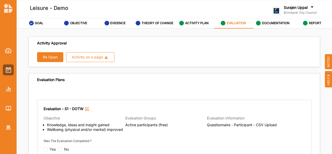
click button "Re Open"
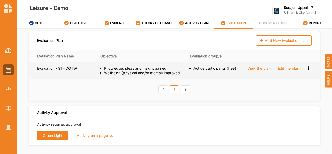
click icon
click div "Remove"
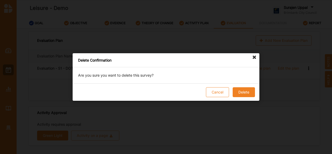
click button "Delete"
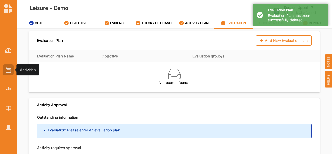
click img
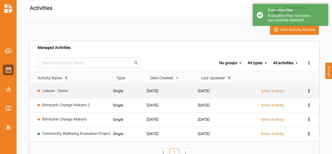
click icon
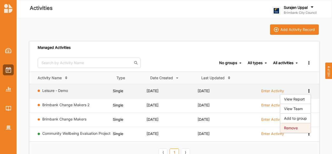
click div "Remove"
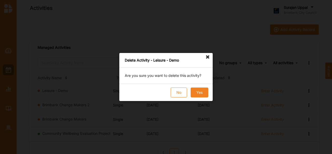
click button "Yes"
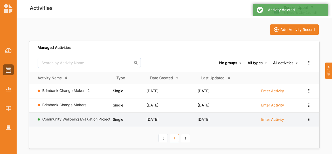
click icon
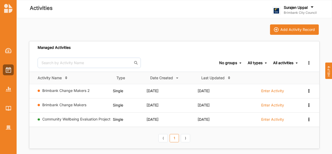
click th "⟨ 1 ⟩"
